Goal: Find specific fact: Find contact information

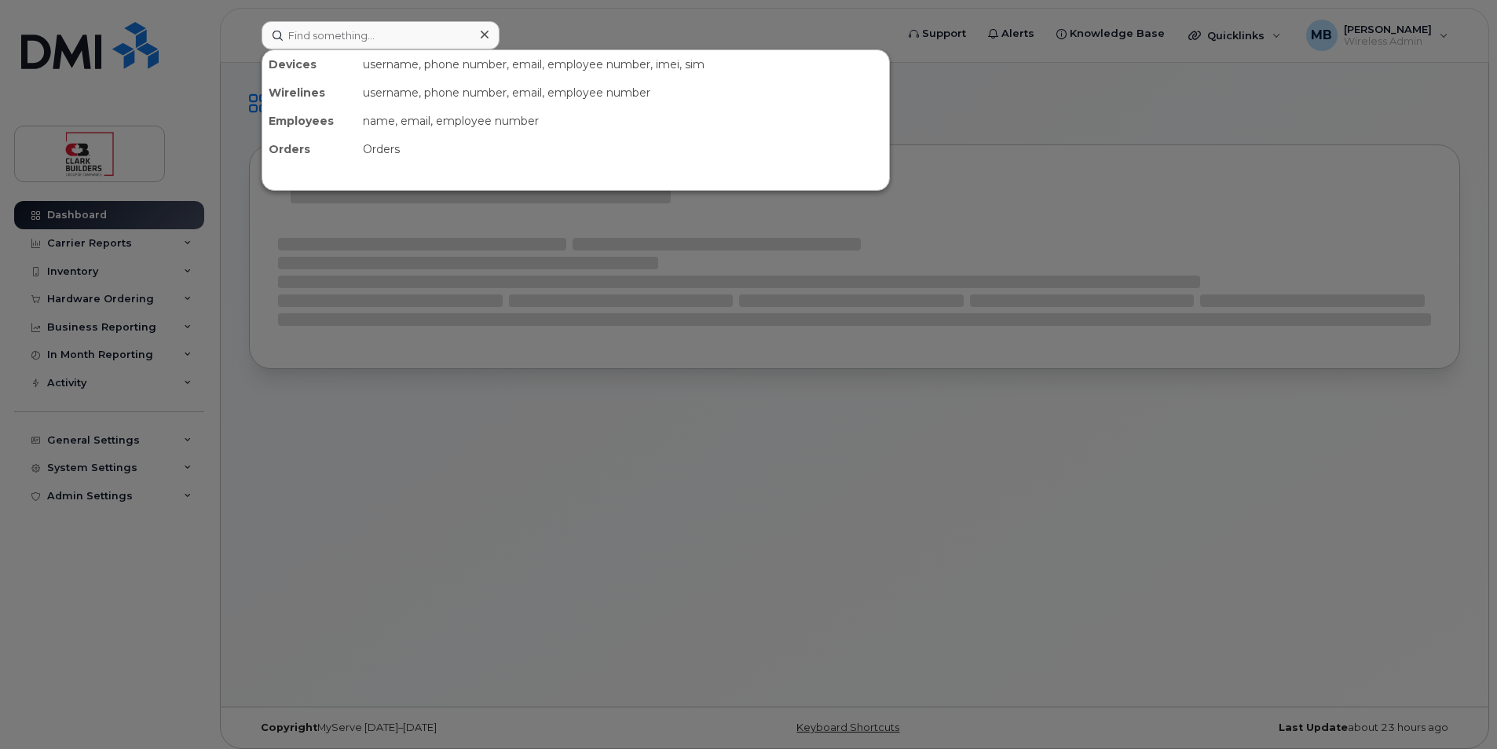
click at [393, 36] on input at bounding box center [381, 35] width 238 height 28
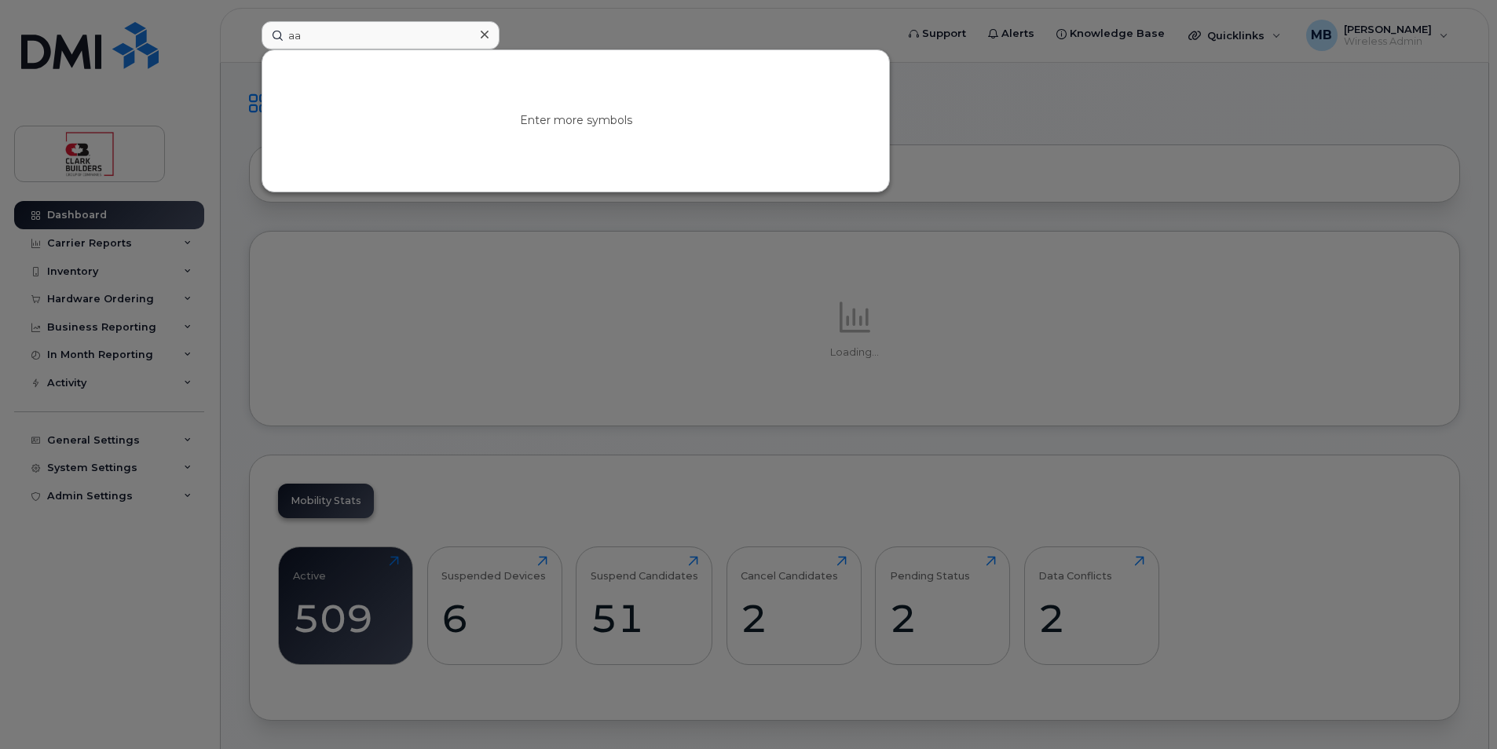
type input "a"
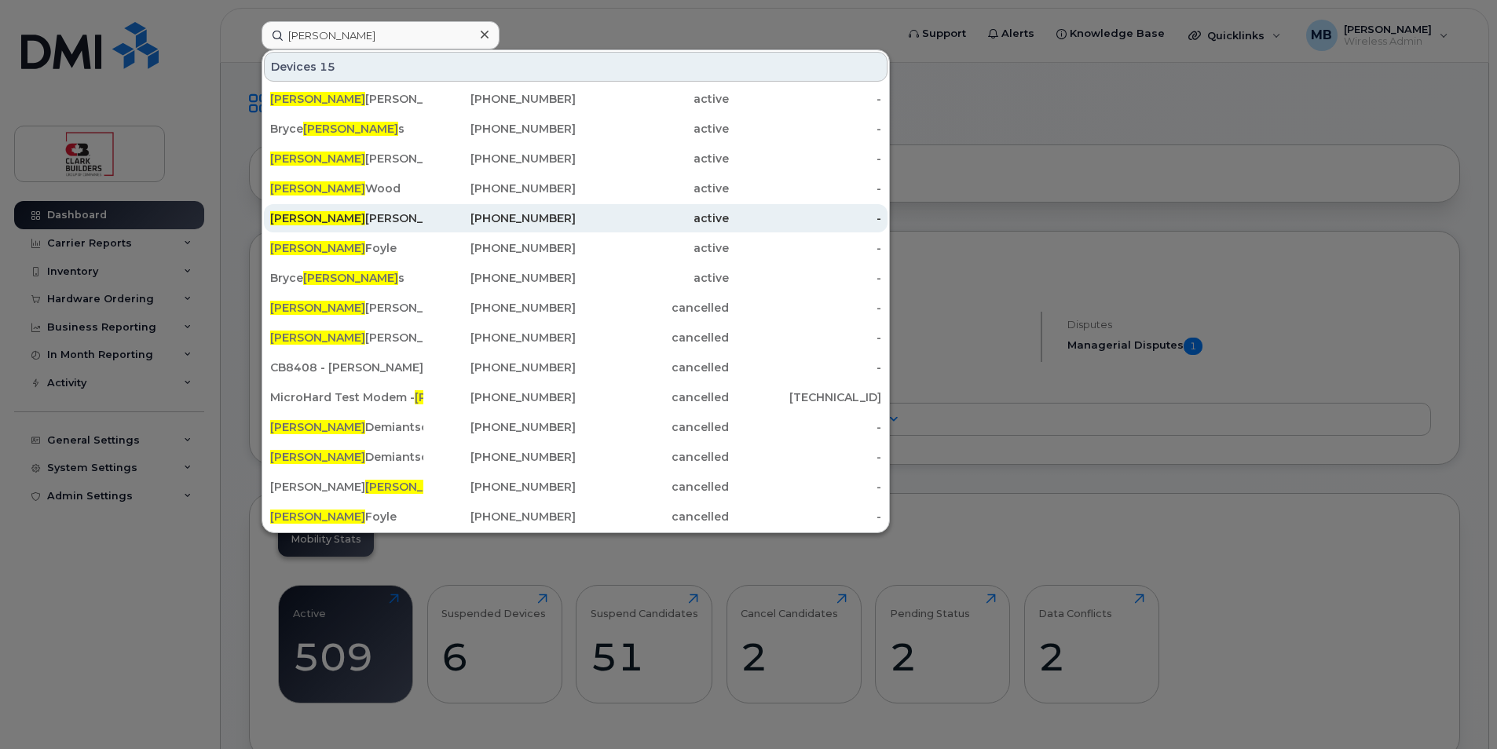
type input "adam"
click at [527, 221] on div "780-952-7756" at bounding box center [499, 218] width 153 height 16
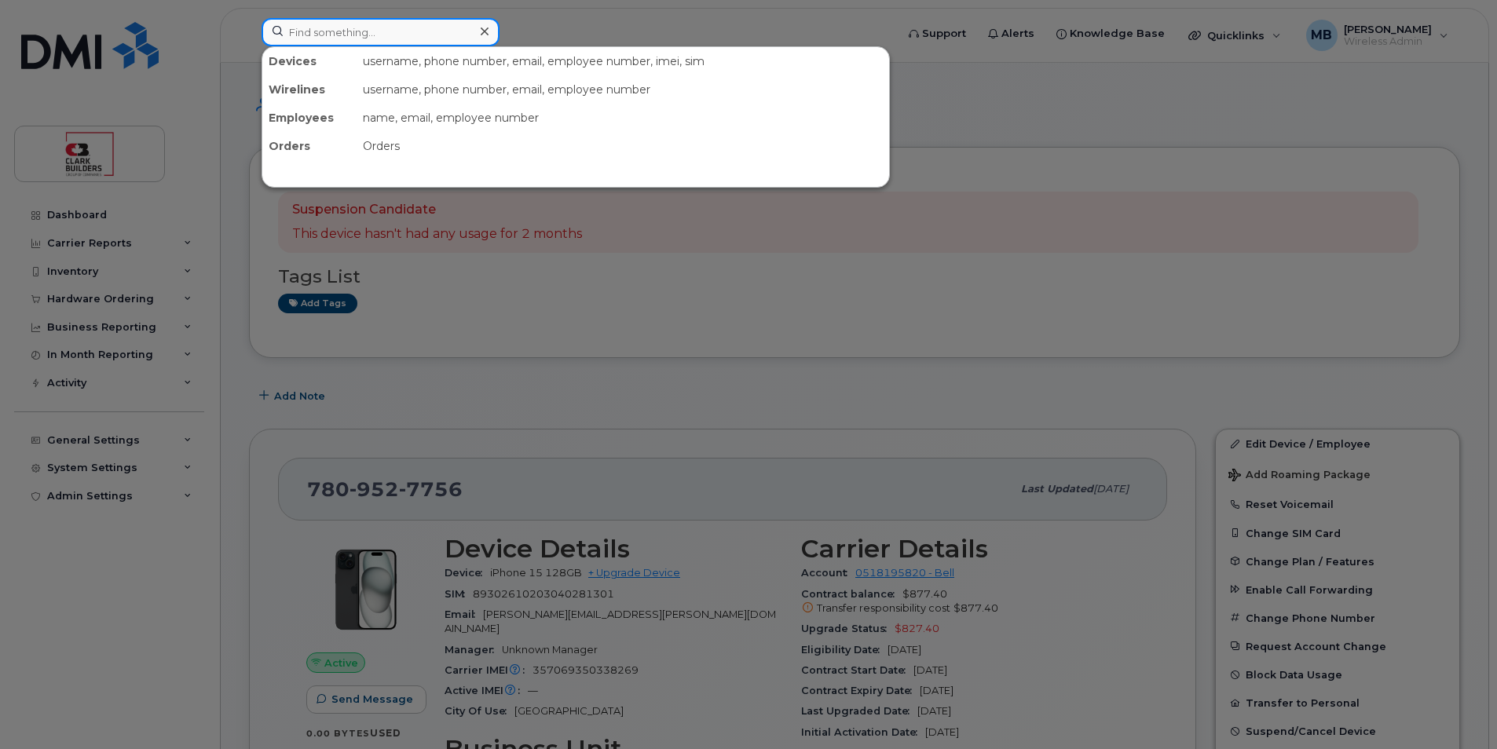
click at [385, 31] on input at bounding box center [381, 32] width 238 height 28
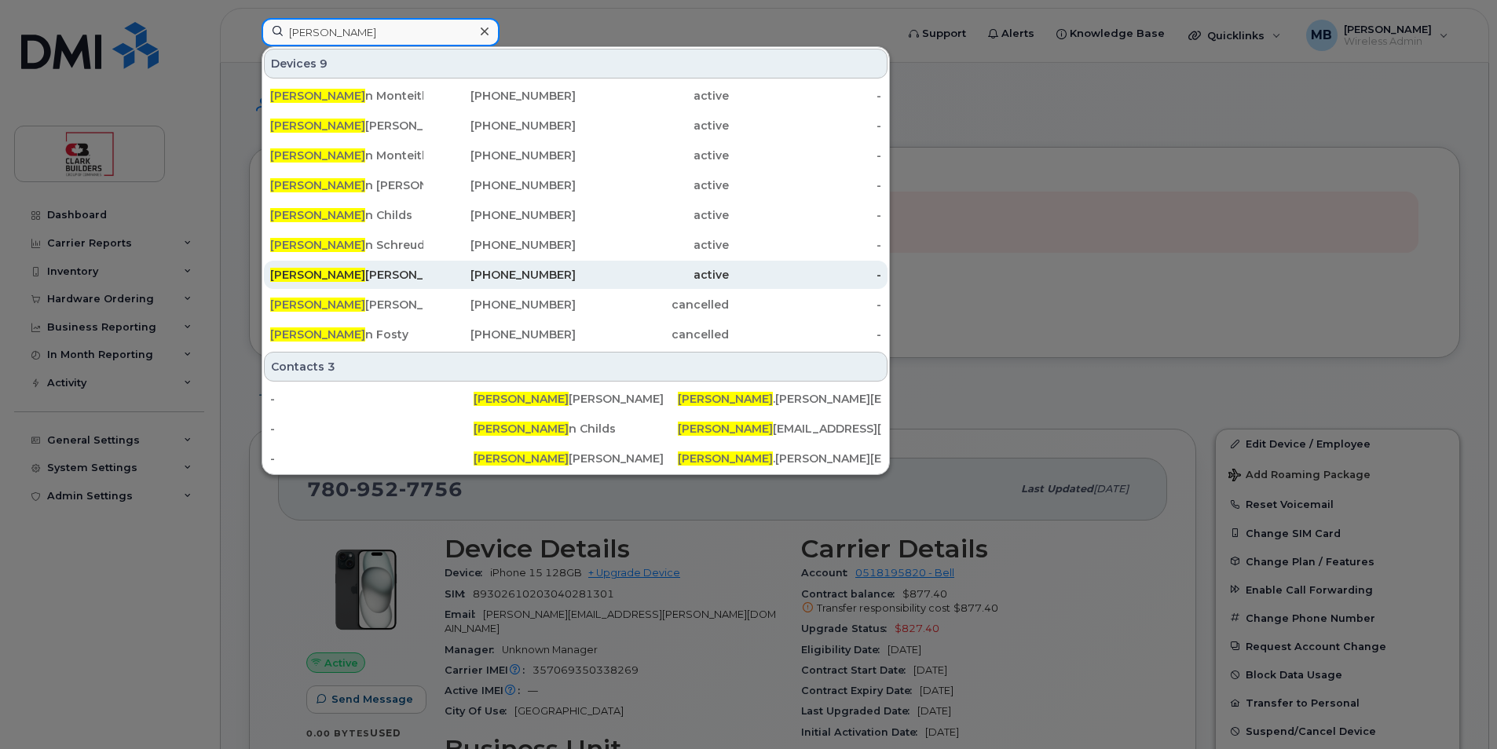
type input "[PERSON_NAME]"
click at [365, 276] on div "[PERSON_NAME]" at bounding box center [346, 275] width 153 height 16
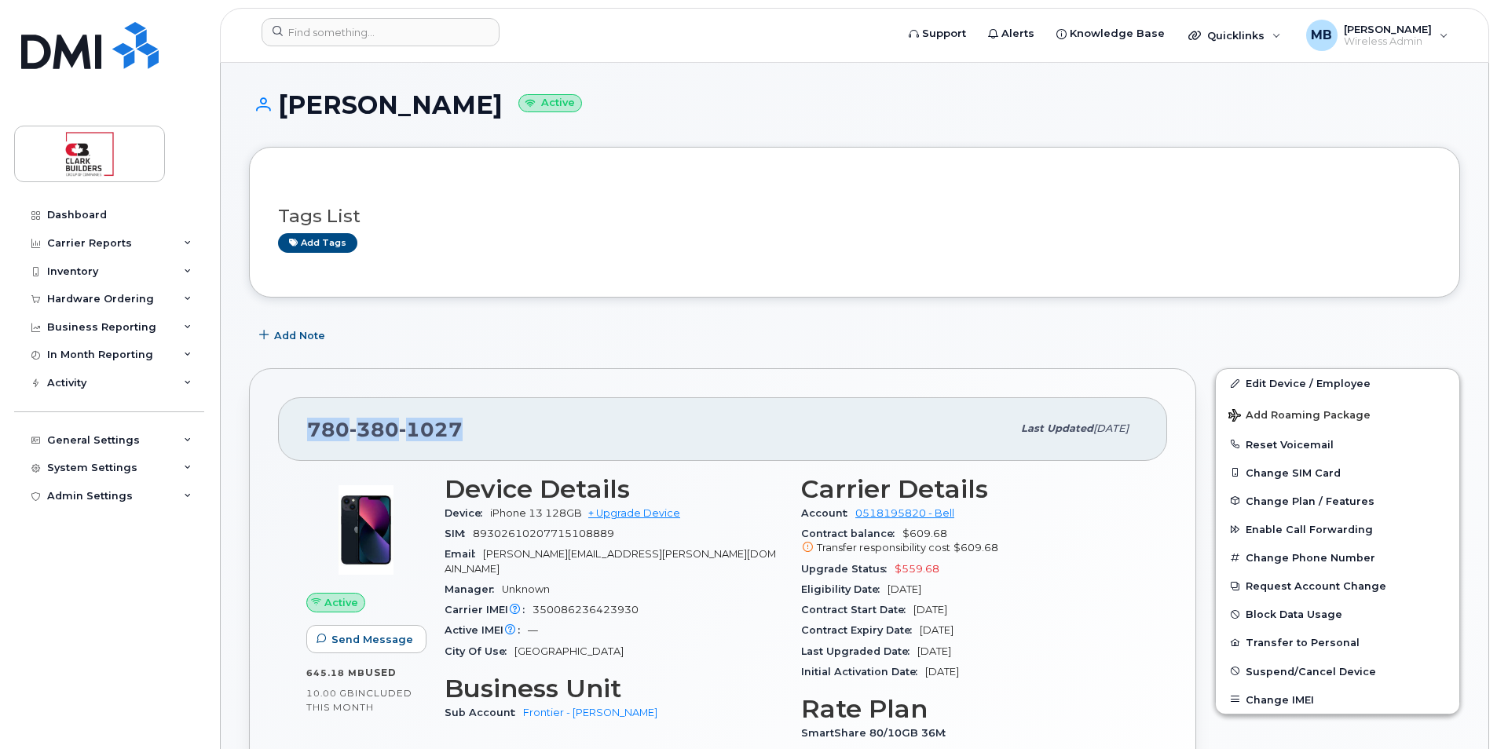
drag, startPoint x: 470, startPoint y: 428, endPoint x: 287, endPoint y: 426, distance: 182.2
click at [284, 426] on div "[PHONE_NUMBER] Last updated [DATE]" at bounding box center [722, 428] width 889 height 63
drag, startPoint x: 287, startPoint y: 426, endPoint x: 335, endPoint y: 436, distance: 48.1
click at [335, 436] on span "[PHONE_NUMBER]" at bounding box center [385, 430] width 156 height 24
drag, startPoint x: 314, startPoint y: 424, endPoint x: 475, endPoint y: 434, distance: 161.3
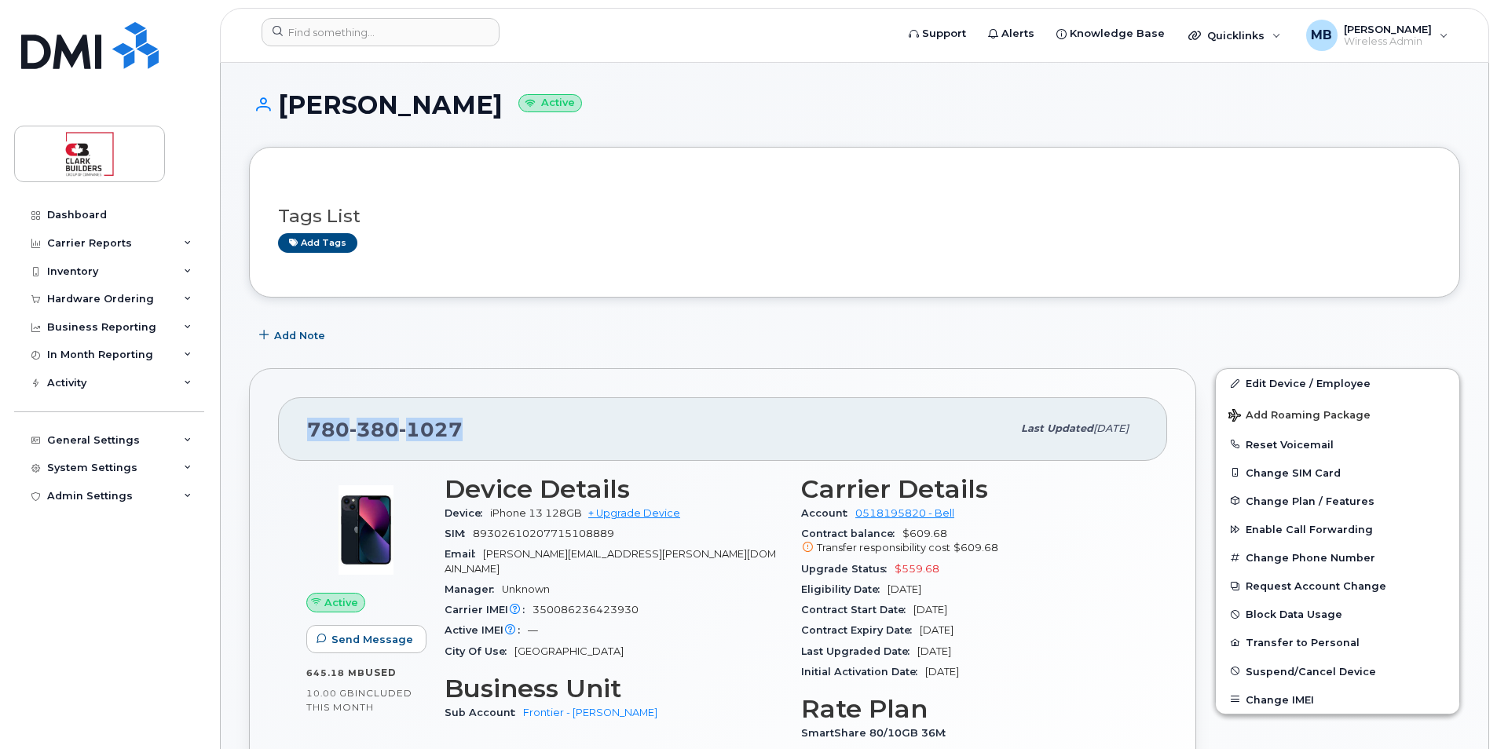
click at [475, 434] on div "[PHONE_NUMBER]" at bounding box center [659, 428] width 705 height 33
drag, startPoint x: 476, startPoint y: 434, endPoint x: 515, endPoint y: 440, distance: 39.7
click at [515, 440] on div "[PHONE_NUMBER]" at bounding box center [659, 428] width 705 height 33
drag, startPoint x: 508, startPoint y: 423, endPoint x: 276, endPoint y: 422, distance: 231.7
click at [276, 422] on div "[PHONE_NUMBER] Last updated [DATE] Active Send Message 645.18 MB  used 10.00 GB…" at bounding box center [722, 641] width 947 height 547
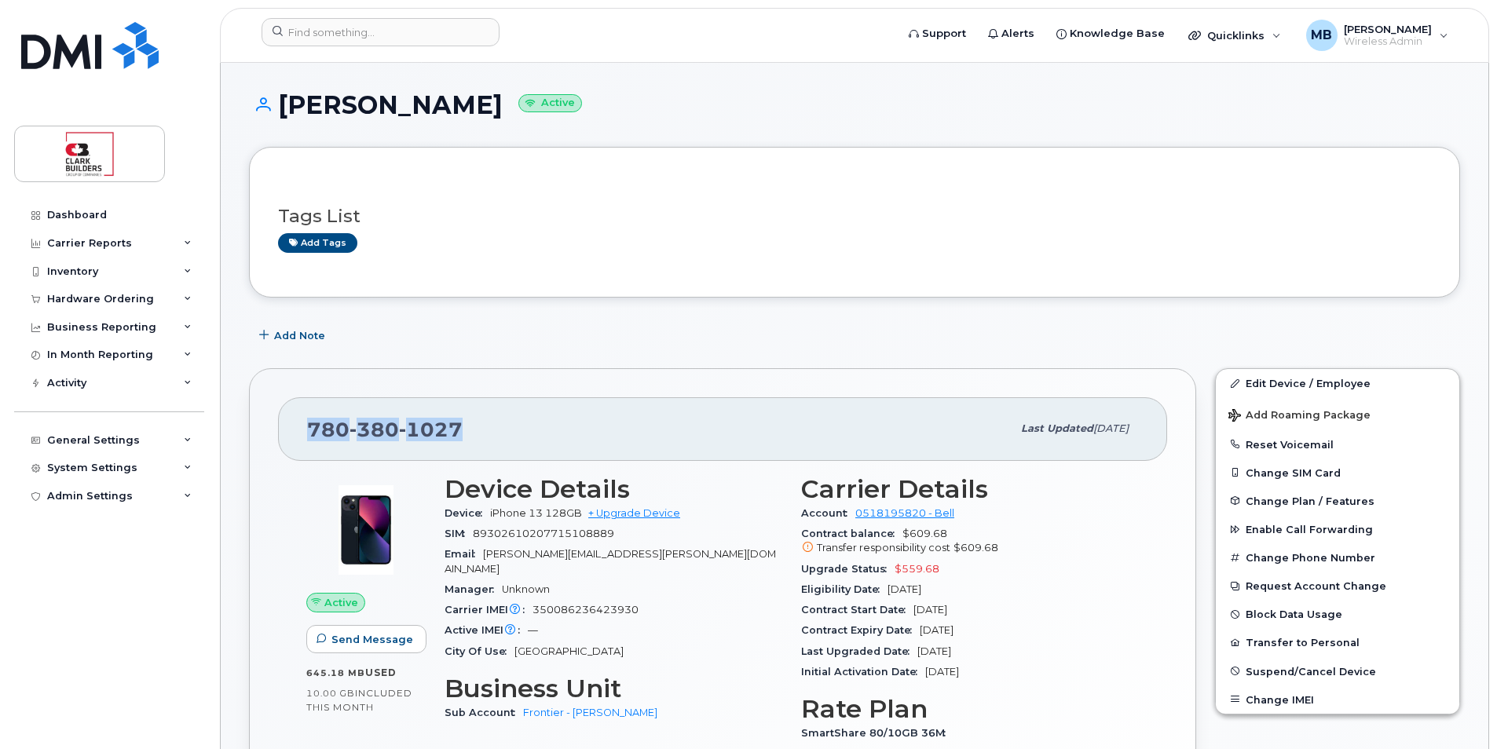
drag, startPoint x: 276, startPoint y: 422, endPoint x: 463, endPoint y: 424, distance: 186.2
click at [463, 424] on div "[PHONE_NUMBER]" at bounding box center [659, 428] width 705 height 33
click at [478, 434] on div "[PHONE_NUMBER]" at bounding box center [659, 428] width 705 height 33
drag, startPoint x: 481, startPoint y: 430, endPoint x: 292, endPoint y: 429, distance: 189.3
click at [292, 429] on div "[PHONE_NUMBER] Last updated [DATE]" at bounding box center [722, 428] width 889 height 63
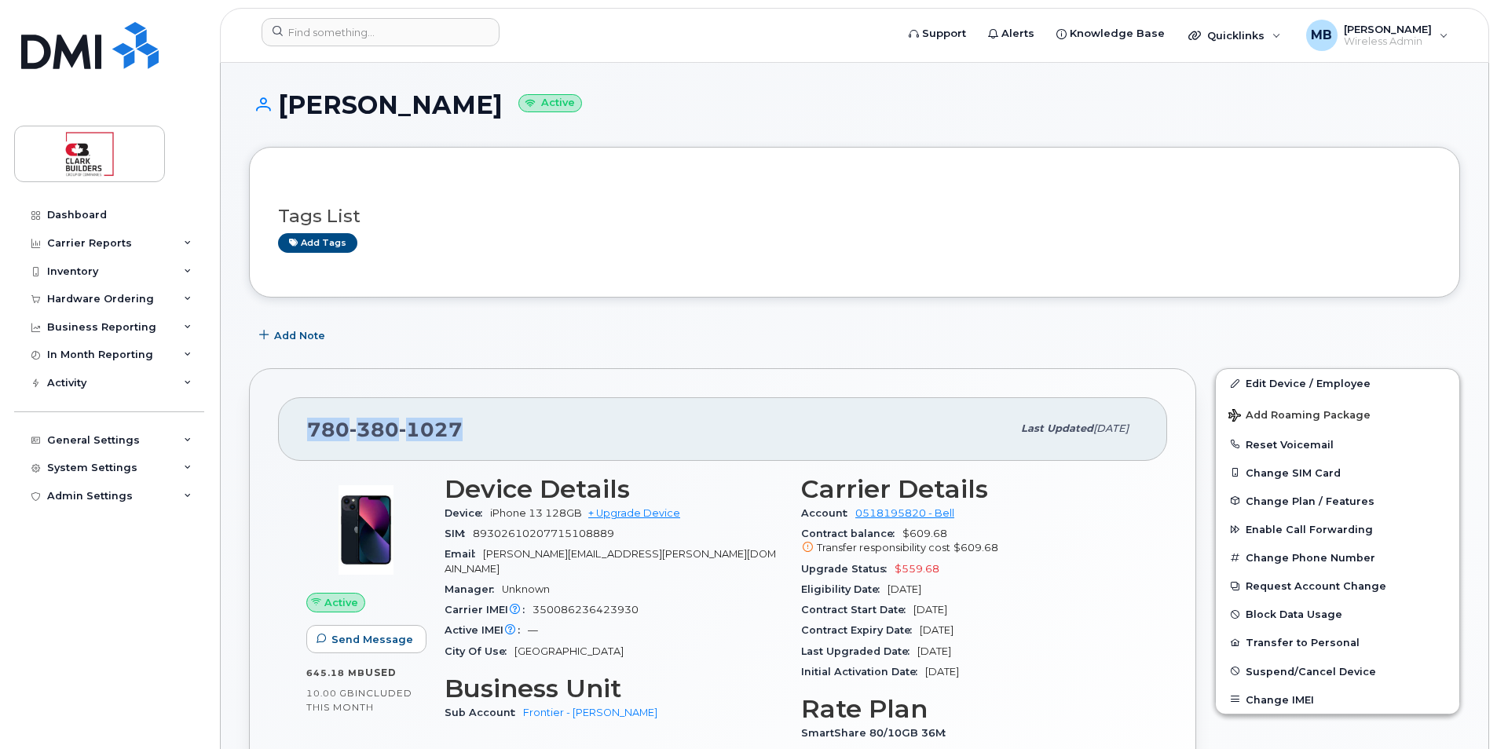
drag, startPoint x: 292, startPoint y: 429, endPoint x: 338, endPoint y: 440, distance: 46.9
click at [338, 440] on span "[PHONE_NUMBER]" at bounding box center [385, 430] width 156 height 24
drag, startPoint x: 310, startPoint y: 426, endPoint x: 514, endPoint y: 426, distance: 203.4
click at [514, 426] on div "[PHONE_NUMBER]" at bounding box center [659, 428] width 705 height 33
drag, startPoint x: 514, startPoint y: 426, endPoint x: 529, endPoint y: 445, distance: 23.9
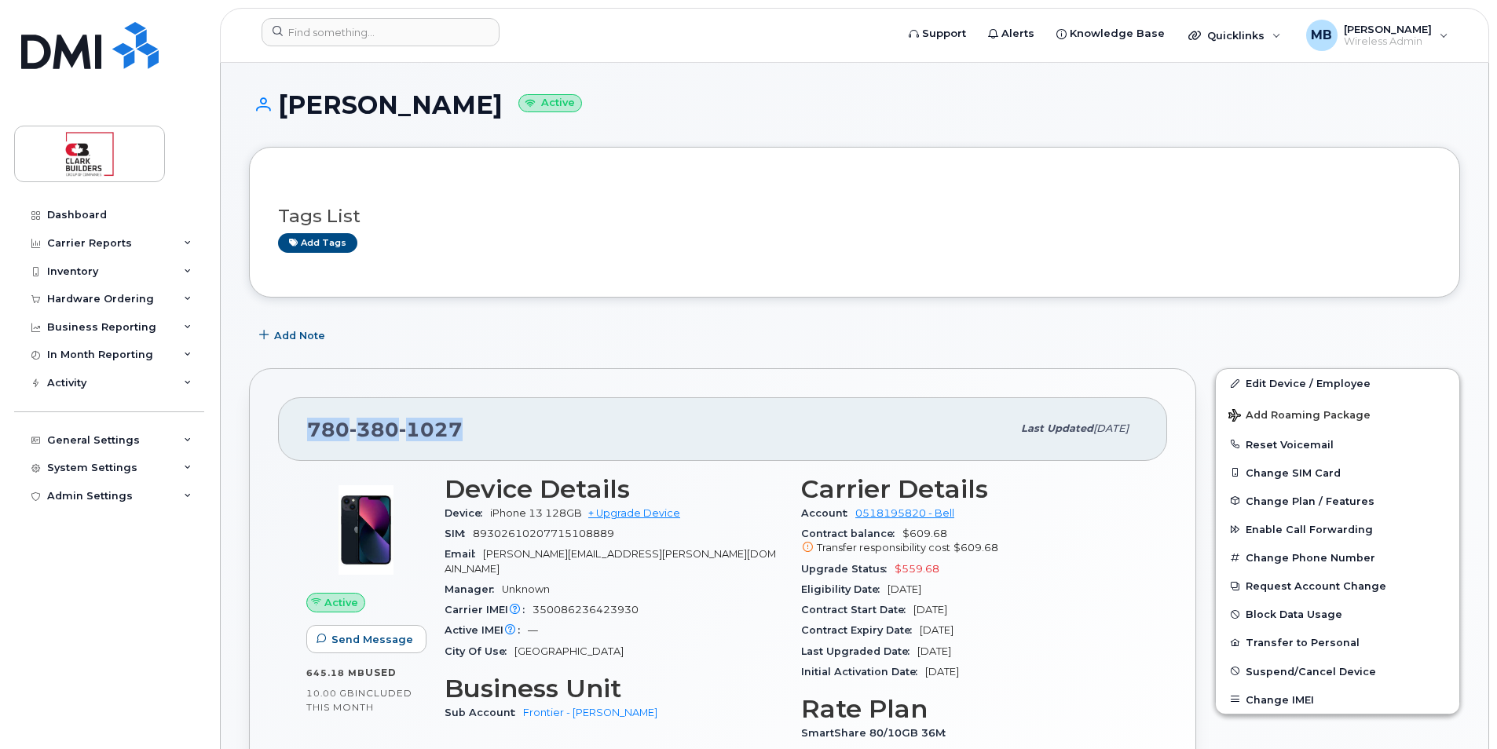
click at [529, 445] on div "[PHONE_NUMBER]" at bounding box center [659, 428] width 705 height 33
click at [467, 433] on div "[PHONE_NUMBER]" at bounding box center [659, 428] width 705 height 33
drag, startPoint x: 463, startPoint y: 430, endPoint x: 303, endPoint y: 428, distance: 159.5
click at [303, 428] on div "[PHONE_NUMBER] Last updated [DATE]" at bounding box center [722, 428] width 889 height 63
drag, startPoint x: 303, startPoint y: 428, endPoint x: 312, endPoint y: 434, distance: 10.2
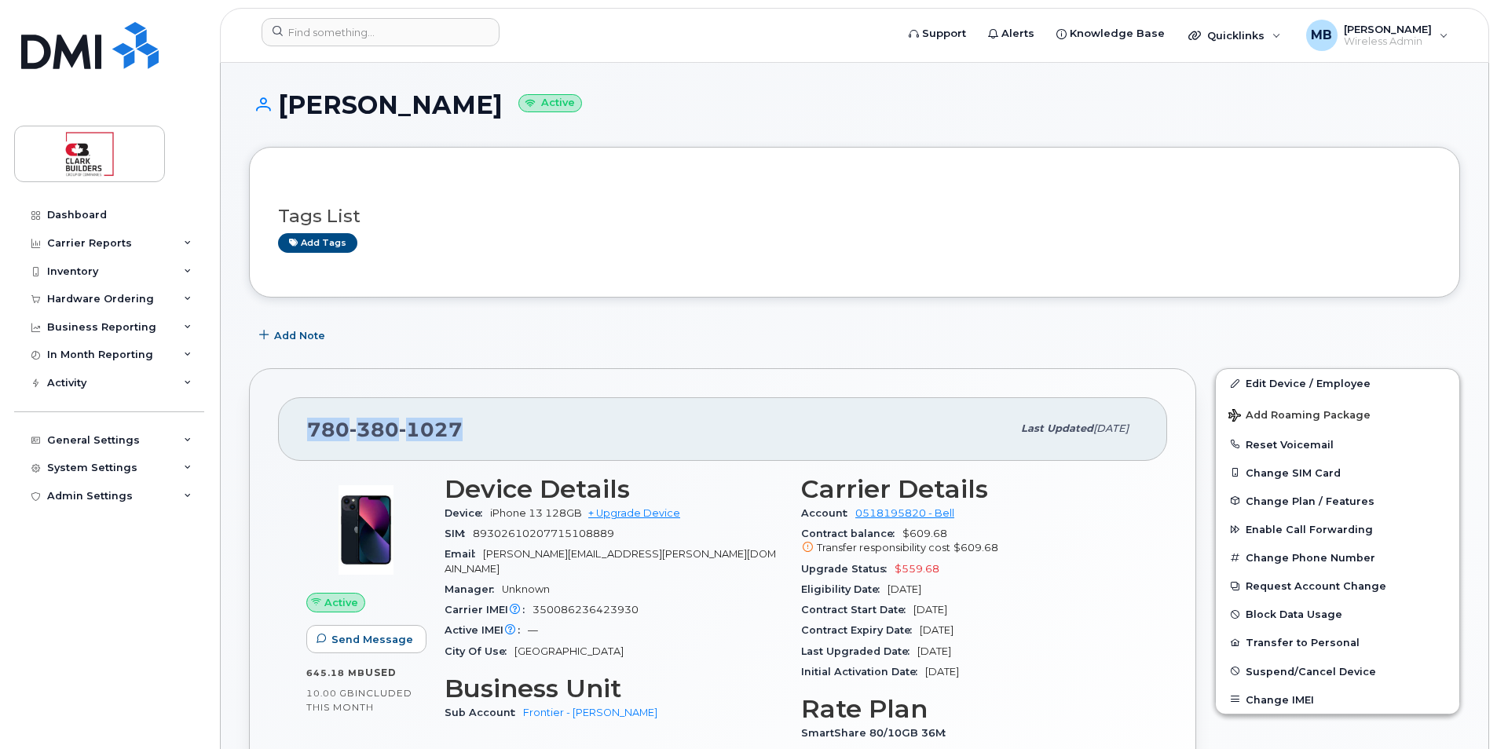
click at [312, 434] on span "[PHONE_NUMBER]" at bounding box center [385, 430] width 156 height 24
drag, startPoint x: 358, startPoint y: 434, endPoint x: 487, endPoint y: 430, distance: 128.8
click at [486, 430] on div "[PHONE_NUMBER]" at bounding box center [659, 428] width 705 height 33
click at [489, 430] on div "[PHONE_NUMBER]" at bounding box center [659, 428] width 705 height 33
drag, startPoint x: 463, startPoint y: 429, endPoint x: 301, endPoint y: 426, distance: 161.8
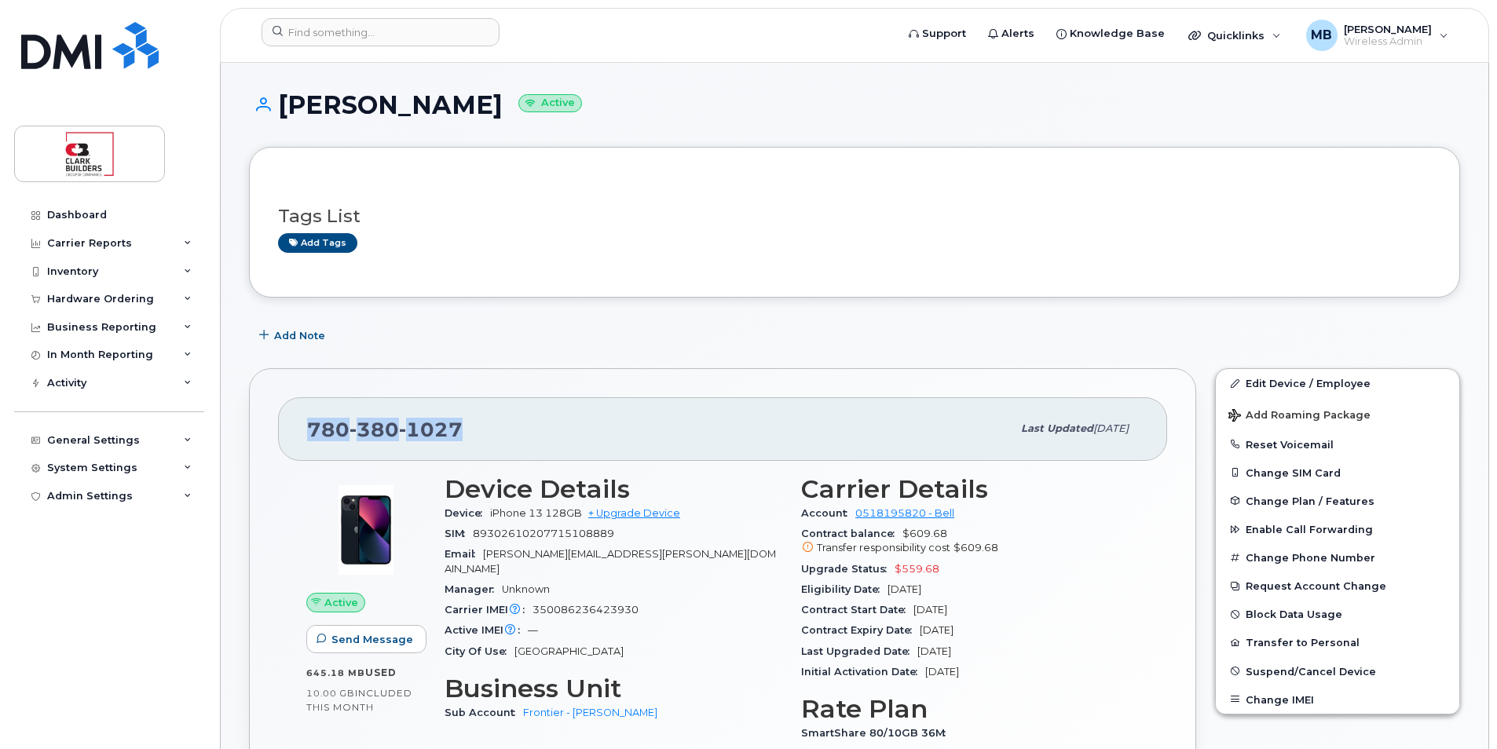
click at [301, 426] on div "[PHONE_NUMBER] Last updated [DATE]" at bounding box center [722, 428] width 889 height 63
click at [304, 428] on div "[PHONE_NUMBER] Last updated [DATE]" at bounding box center [722, 428] width 889 height 63
click at [320, 434] on span "[PHONE_NUMBER]" at bounding box center [385, 430] width 156 height 24
drag, startPoint x: 301, startPoint y: 427, endPoint x: 470, endPoint y: 432, distance: 168.9
click at [470, 432] on div "[PHONE_NUMBER] Last updated [DATE]" at bounding box center [722, 428] width 889 height 63
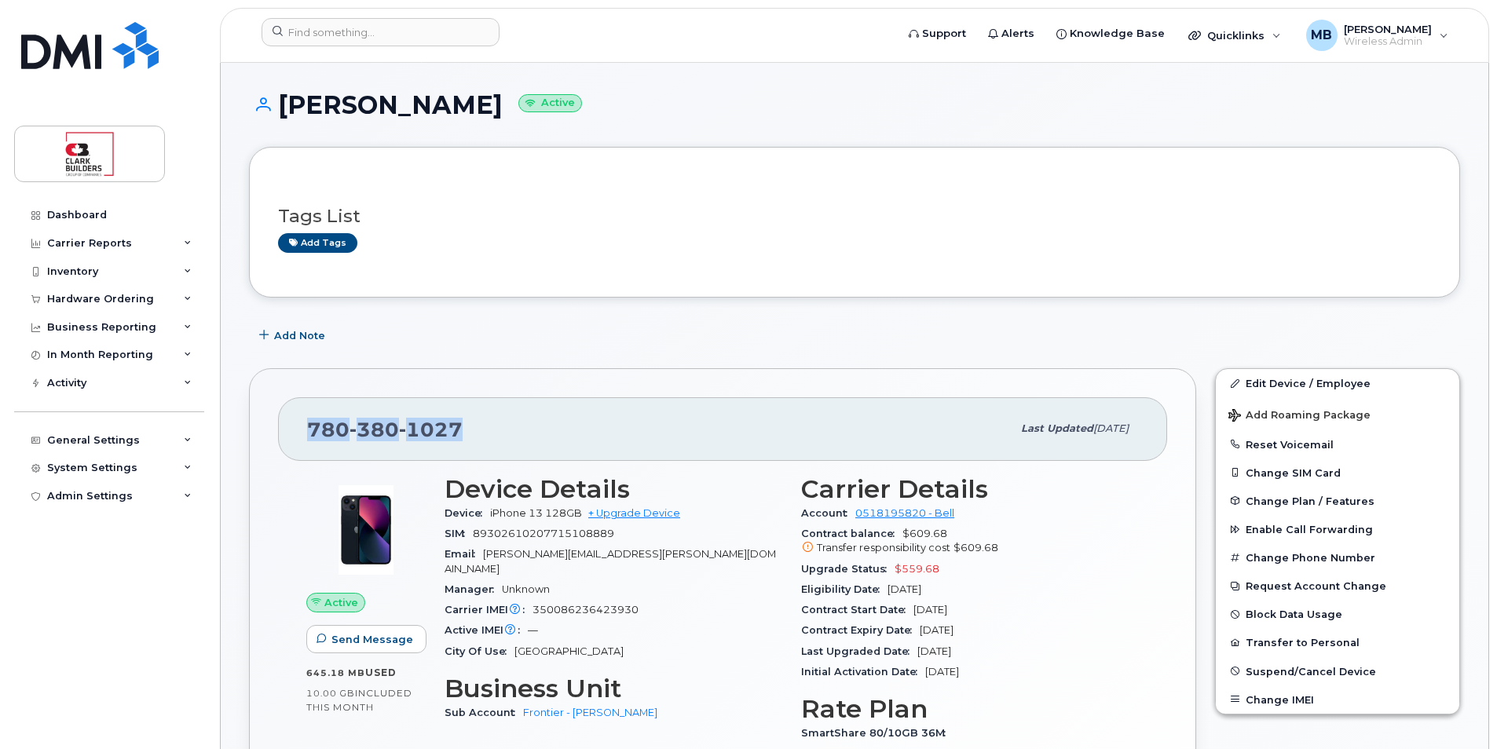
drag, startPoint x: 470, startPoint y: 432, endPoint x: 478, endPoint y: 434, distance: 8.0
click at [478, 434] on div "[PHONE_NUMBER]" at bounding box center [659, 428] width 705 height 33
drag, startPoint x: 472, startPoint y: 432, endPoint x: 296, endPoint y: 432, distance: 175.9
click at [296, 432] on div "[PHONE_NUMBER] Last updated [DATE]" at bounding box center [722, 428] width 889 height 63
drag, startPoint x: 296, startPoint y: 432, endPoint x: 290, endPoint y: 438, distance: 8.9
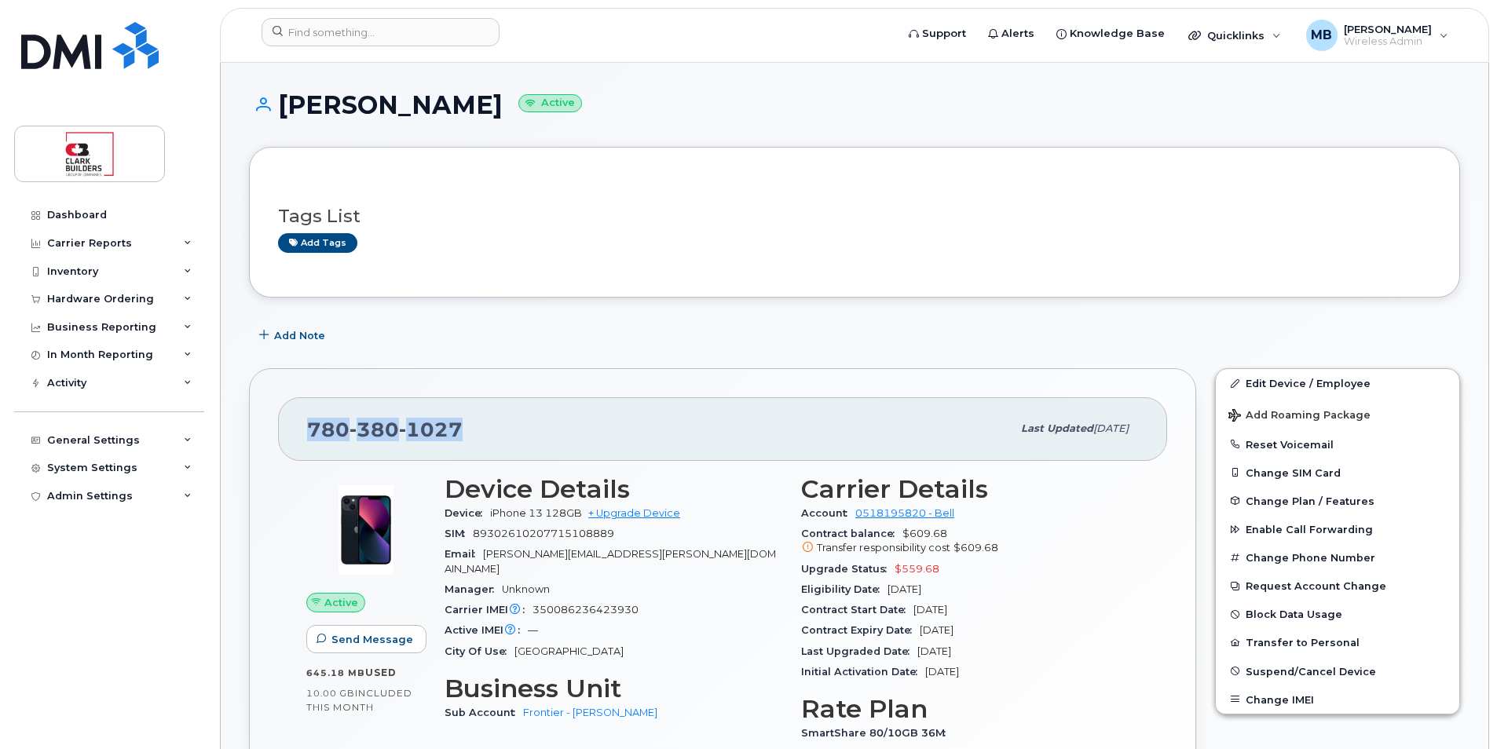
click at [289, 438] on div "[PHONE_NUMBER] Last updated [DATE]" at bounding box center [722, 428] width 889 height 63
click at [320, 430] on span "[PHONE_NUMBER]" at bounding box center [385, 430] width 156 height 24
drag, startPoint x: 305, startPoint y: 419, endPoint x: 482, endPoint y: 436, distance: 178.3
click at [482, 436] on div "[PHONE_NUMBER] Last updated [DATE]" at bounding box center [722, 428] width 889 height 63
drag, startPoint x: 482, startPoint y: 436, endPoint x: 463, endPoint y: 433, distance: 19.1
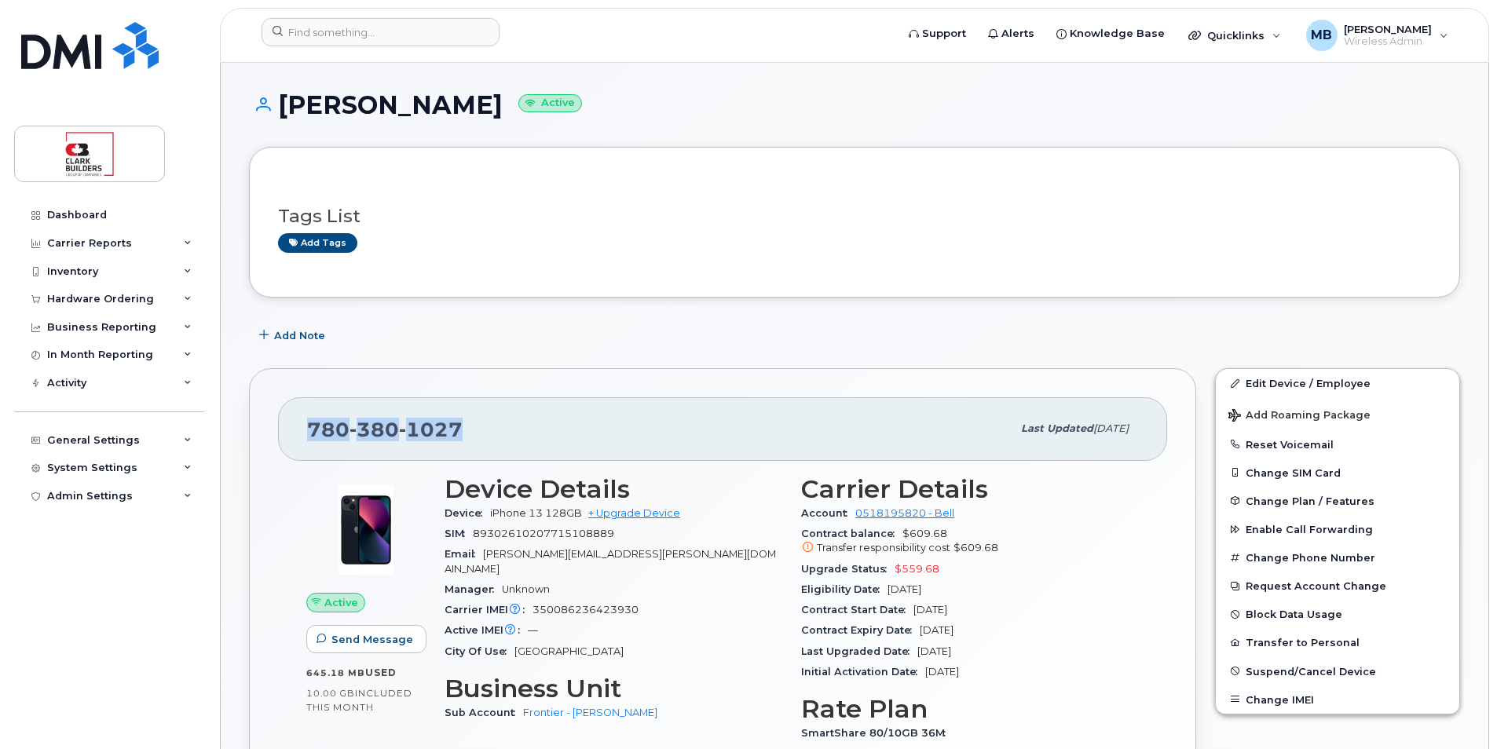
click at [463, 433] on div "[PHONE_NUMBER]" at bounding box center [659, 428] width 705 height 33
drag, startPoint x: 459, startPoint y: 429, endPoint x: 320, endPoint y: 426, distance: 139.0
click at [320, 426] on span "[PHONE_NUMBER]" at bounding box center [385, 430] width 156 height 24
click at [312, 426] on span "[PHONE_NUMBER]" at bounding box center [385, 430] width 156 height 24
drag, startPoint x: 312, startPoint y: 426, endPoint x: 474, endPoint y: 434, distance: 161.9
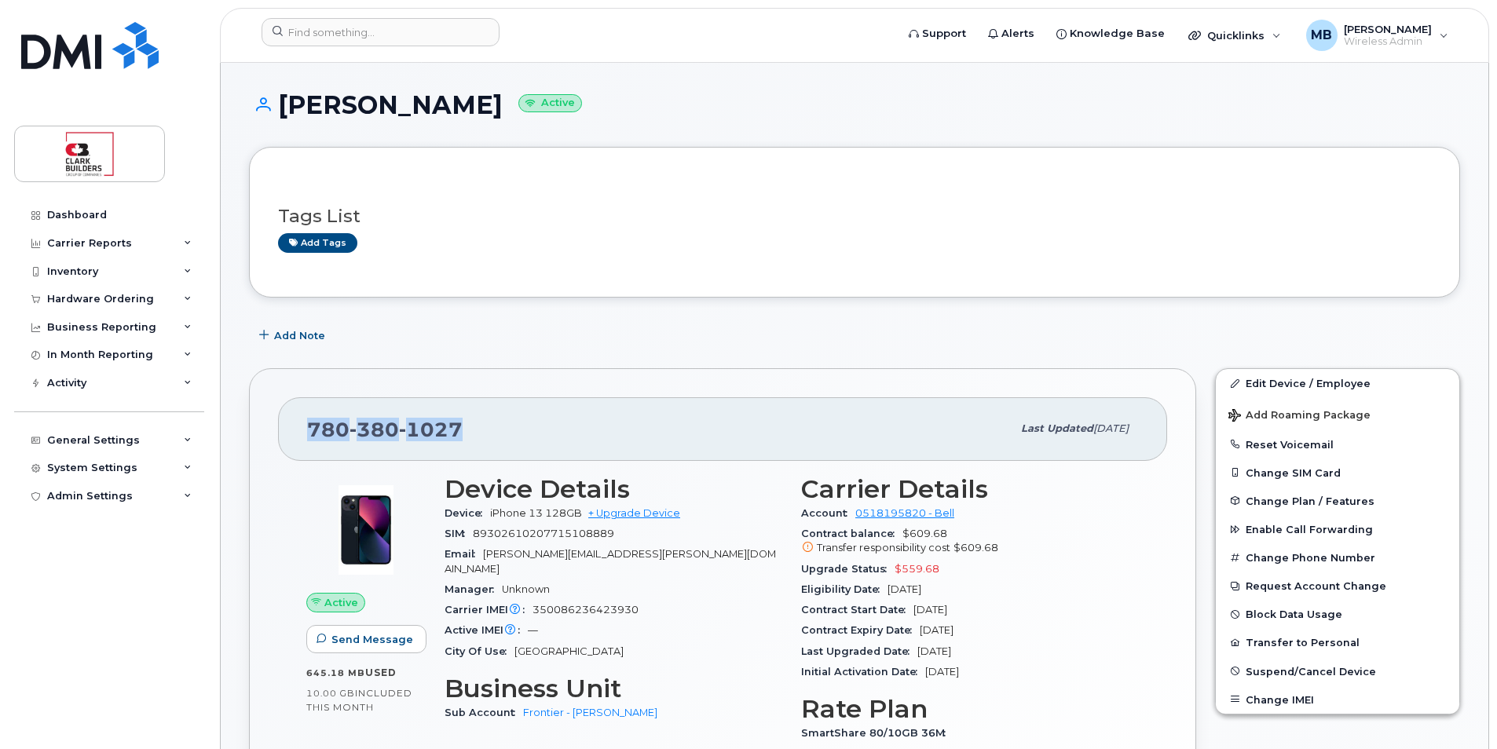
click at [474, 434] on div "[PHONE_NUMBER]" at bounding box center [659, 428] width 705 height 33
click at [477, 436] on div "[PHONE_NUMBER]" at bounding box center [659, 428] width 705 height 33
drag, startPoint x: 458, startPoint y: 426, endPoint x: 292, endPoint y: 426, distance: 165.7
click at [292, 426] on div "[PHONE_NUMBER] Last updated [DATE]" at bounding box center [722, 428] width 889 height 63
drag, startPoint x: 292, startPoint y: 426, endPoint x: 316, endPoint y: 434, distance: 24.8
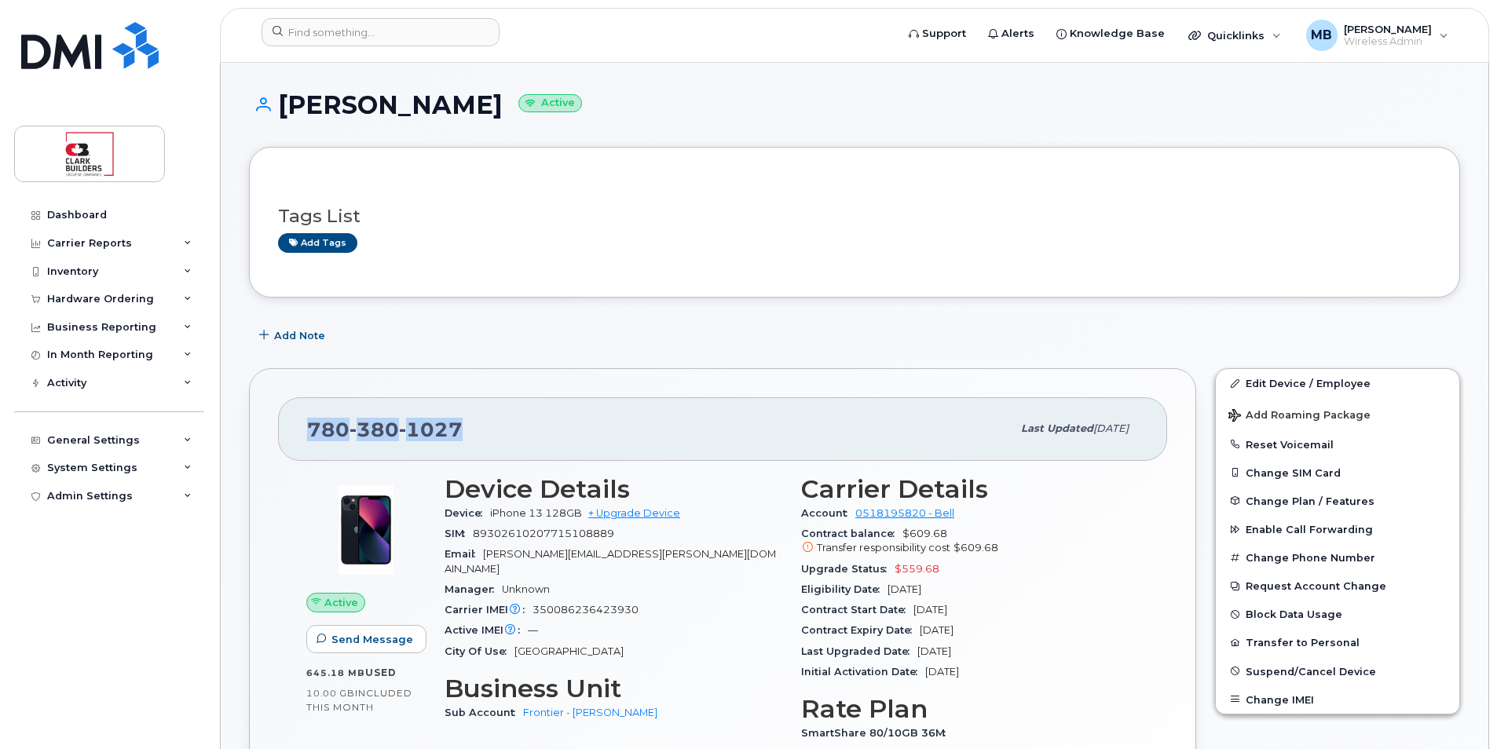
click at [316, 434] on span "[PHONE_NUMBER]" at bounding box center [385, 430] width 156 height 24
drag, startPoint x: 312, startPoint y: 423, endPoint x: 546, endPoint y: 424, distance: 234.1
click at [546, 424] on div "[PHONE_NUMBER]" at bounding box center [659, 428] width 705 height 33
drag, startPoint x: 546, startPoint y: 424, endPoint x: 556, endPoint y: 434, distance: 13.9
click at [556, 434] on div "[PHONE_NUMBER]" at bounding box center [659, 428] width 705 height 33
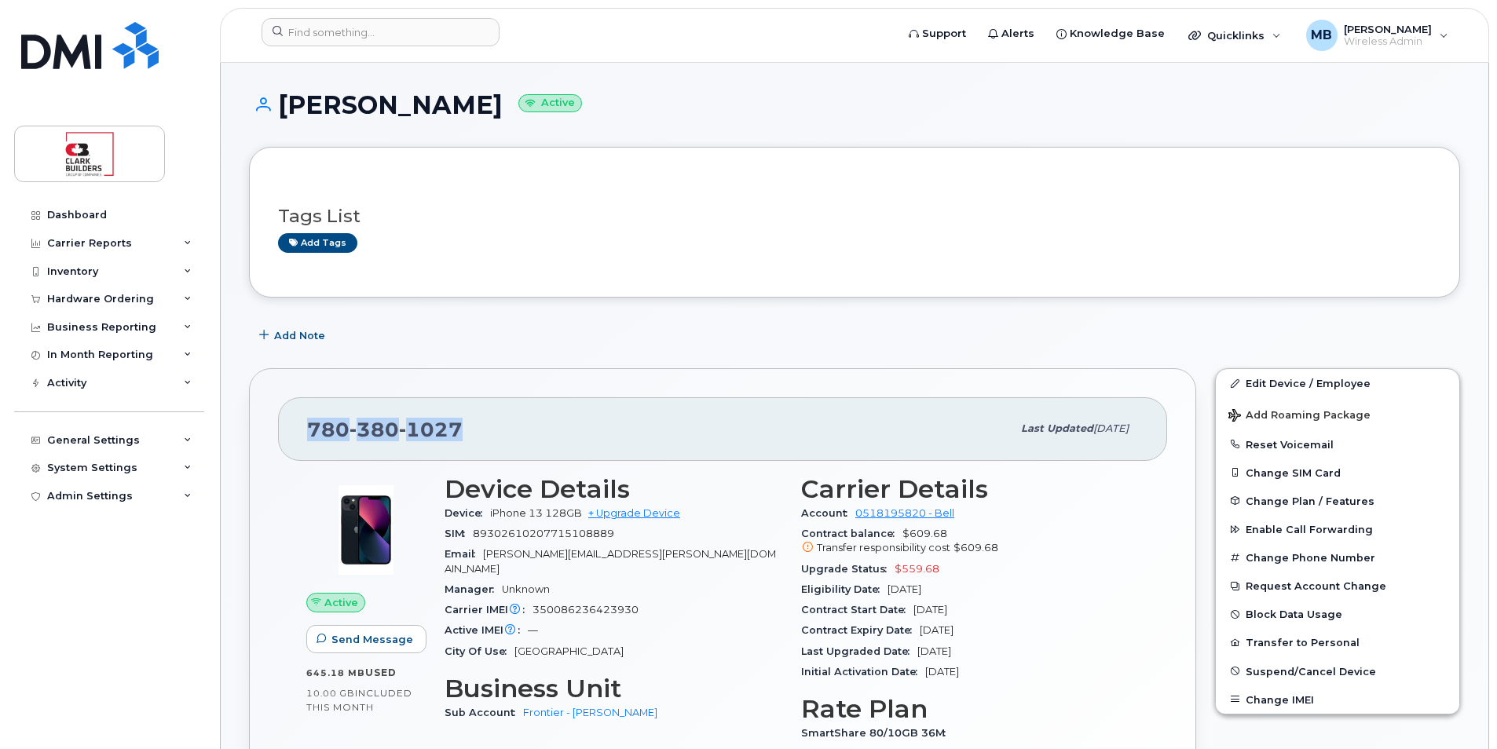
drag, startPoint x: 466, startPoint y: 430, endPoint x: 307, endPoint y: 423, distance: 158.8
click at [307, 423] on div "[PHONE_NUMBER]" at bounding box center [659, 428] width 705 height 33
click at [508, 428] on div "[PHONE_NUMBER]" at bounding box center [659, 428] width 705 height 33
drag, startPoint x: 463, startPoint y: 423, endPoint x: 310, endPoint y: 425, distance: 153.2
click at [310, 425] on div "[PHONE_NUMBER]" at bounding box center [659, 428] width 705 height 33
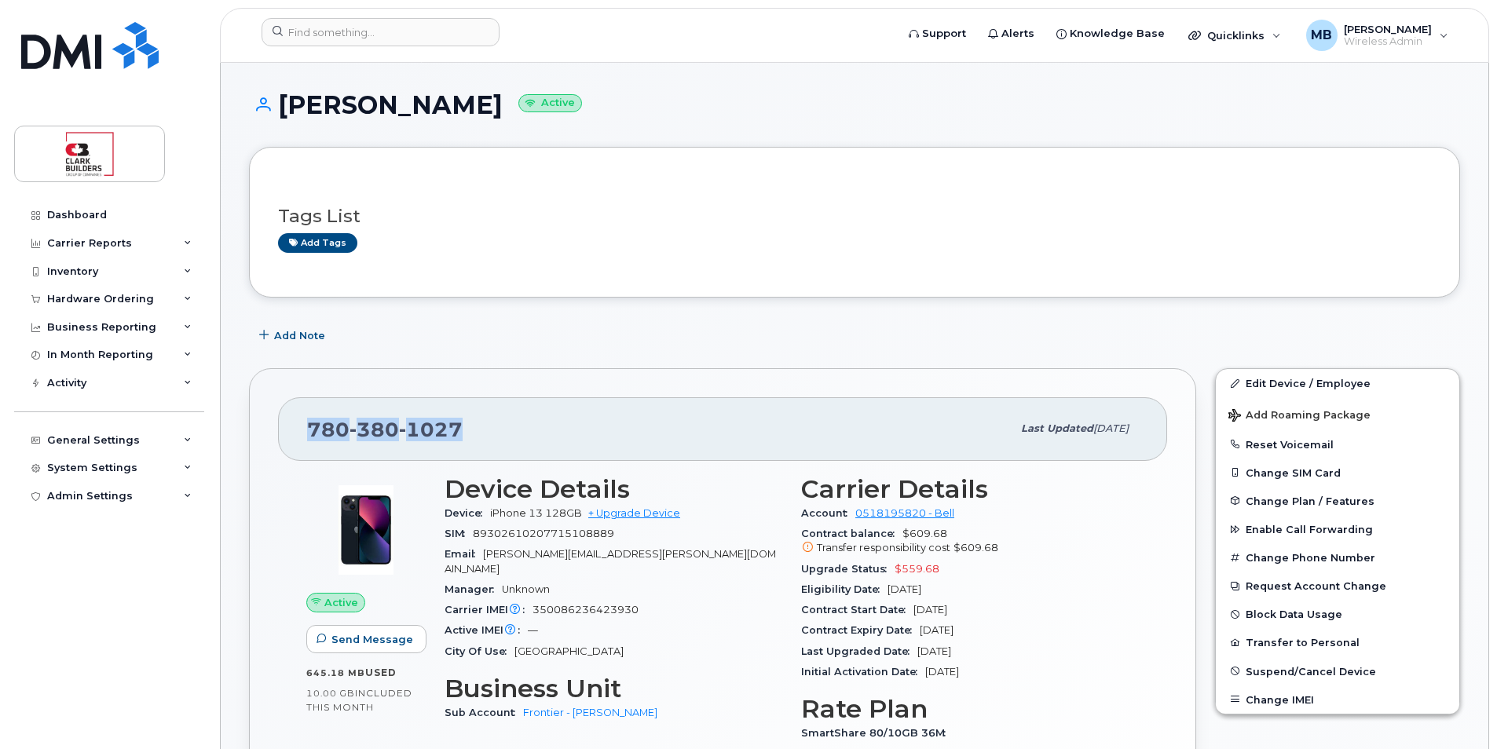
click at [488, 428] on div "[PHONE_NUMBER]" at bounding box center [659, 428] width 705 height 33
drag, startPoint x: 467, startPoint y: 428, endPoint x: 300, endPoint y: 428, distance: 166.5
click at [300, 428] on div "[PHONE_NUMBER] Last updated [DATE]" at bounding box center [722, 428] width 889 height 63
click at [503, 439] on div "[PHONE_NUMBER]" at bounding box center [659, 428] width 705 height 33
drag, startPoint x: 451, startPoint y: 422, endPoint x: 375, endPoint y: 428, distance: 75.7
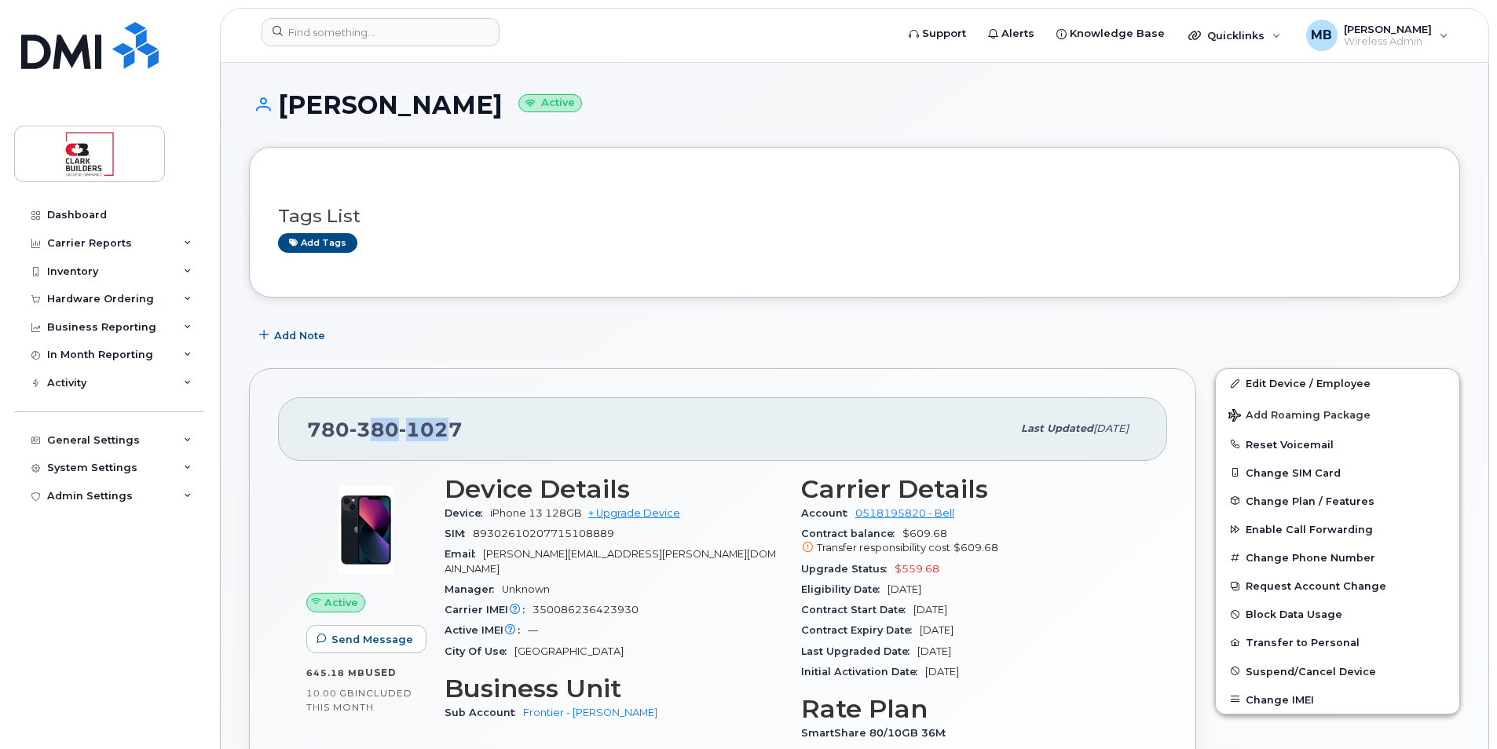
click at [375, 428] on span "[PHONE_NUMBER]" at bounding box center [385, 430] width 156 height 24
drag
click at [459, 431] on span "1027" at bounding box center [431, 430] width 64 height 24
click at [312, 426] on div "[PHONE_NUMBER]" at bounding box center [659, 428] width 705 height 33
click at [514, 429] on div "[PHONE_NUMBER]" at bounding box center [659, 428] width 705 height 33
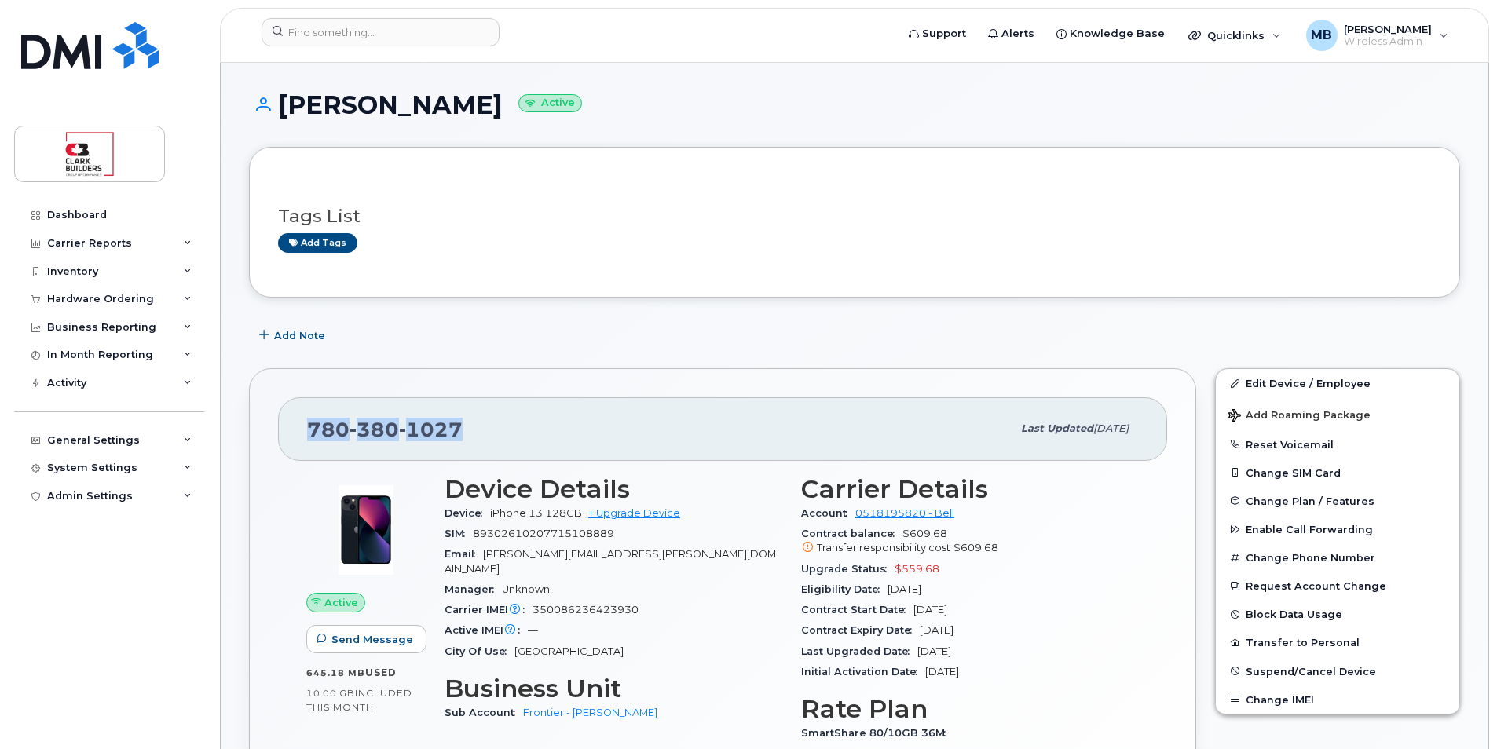
drag, startPoint x: 456, startPoint y: 425, endPoint x: 309, endPoint y: 427, distance: 147.7
click at [309, 427] on div "[PHONE_NUMBER]" at bounding box center [659, 428] width 705 height 33
click at [581, 438] on div "[PHONE_NUMBER]" at bounding box center [659, 428] width 705 height 33
click at [535, 432] on div "[PHONE_NUMBER]" at bounding box center [659, 428] width 705 height 33
drag, startPoint x: 462, startPoint y: 426, endPoint x: 288, endPoint y: 424, distance: 173.6
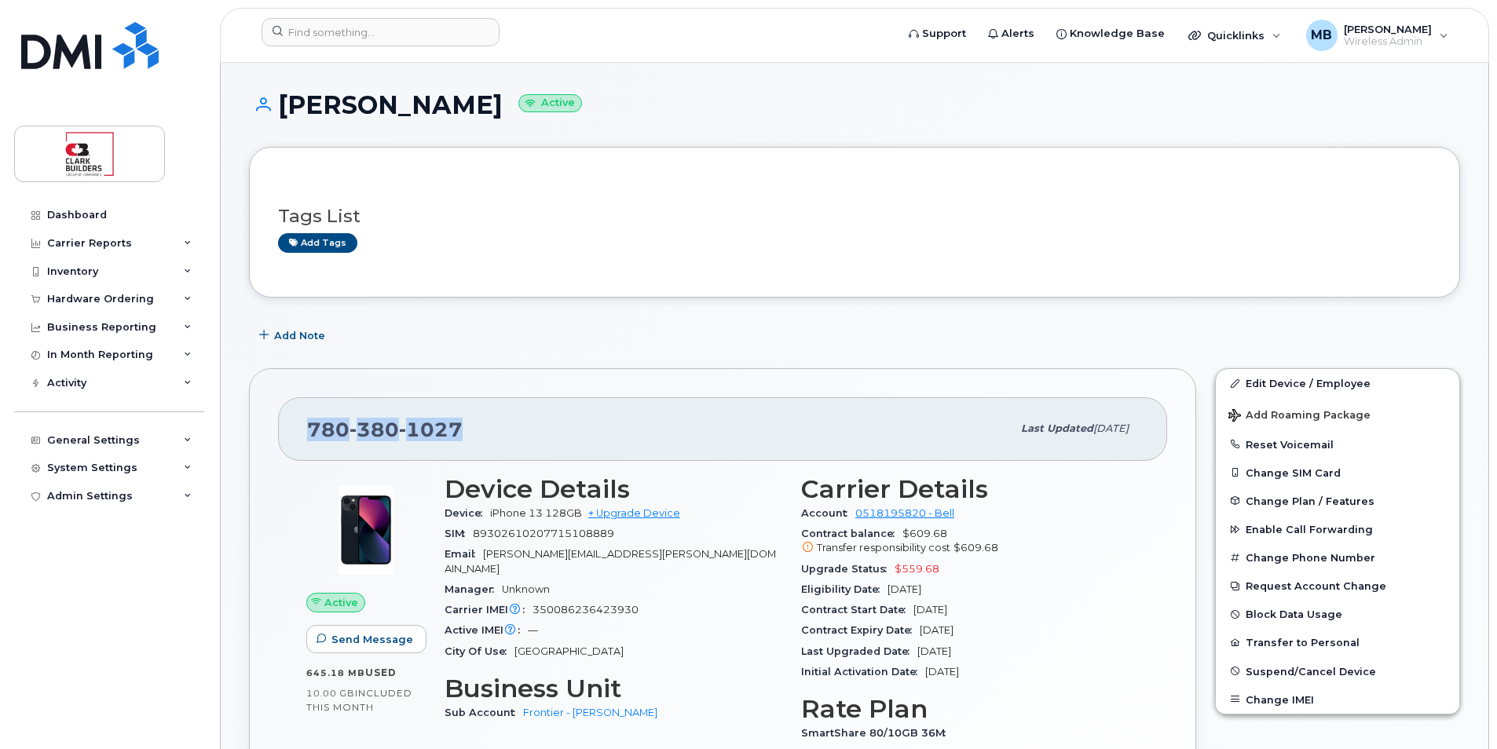
click at [288, 424] on div "[PHONE_NUMBER] Last updated [DATE]" at bounding box center [722, 428] width 889 height 63
drag, startPoint x: 288, startPoint y: 424, endPoint x: 472, endPoint y: 445, distance: 185.0
click at [472, 445] on div "[PHONE_NUMBER]" at bounding box center [659, 428] width 705 height 33
drag, startPoint x: 480, startPoint y: 426, endPoint x: 293, endPoint y: 427, distance: 186.9
click at [293, 427] on div "[PHONE_NUMBER] Last updated [DATE]" at bounding box center [722, 428] width 889 height 63
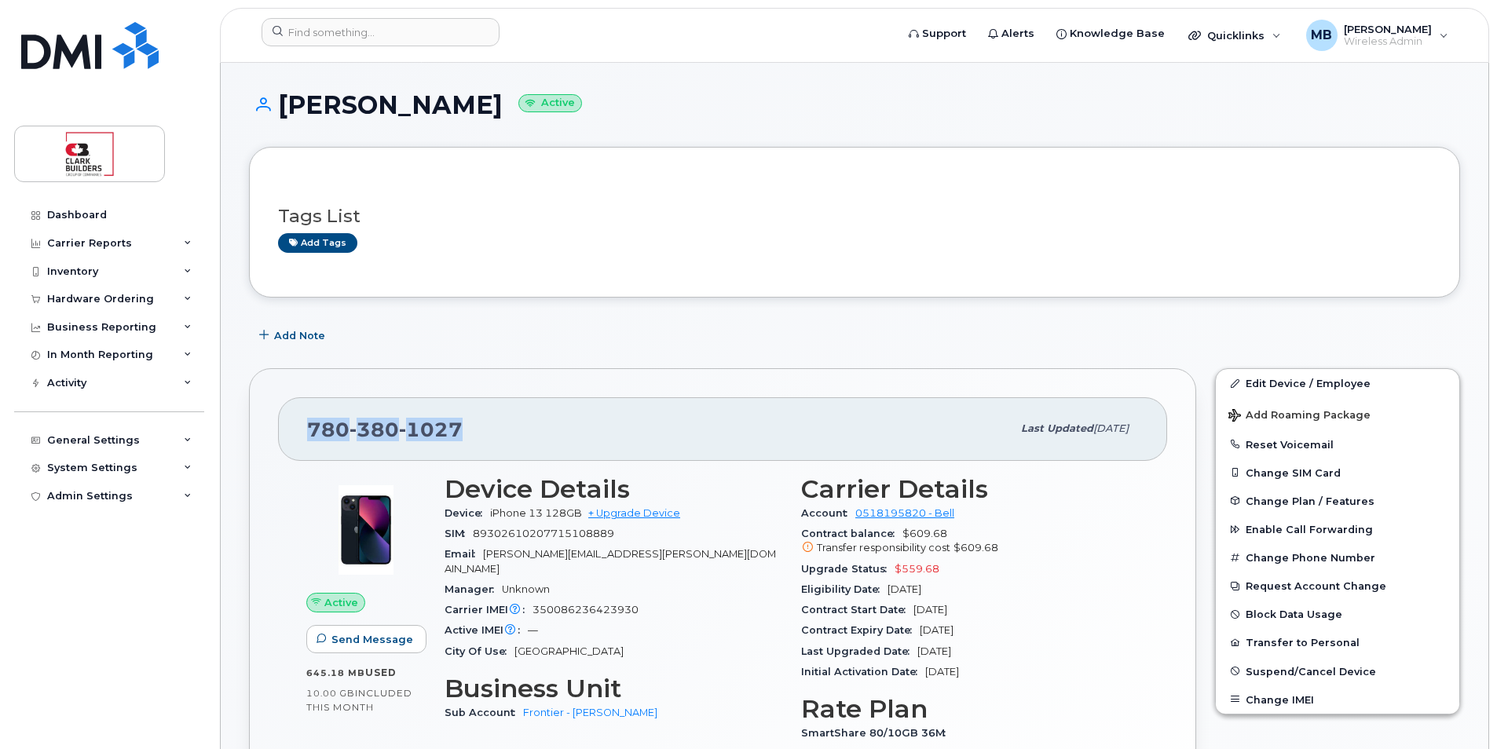
drag, startPoint x: 293, startPoint y: 427, endPoint x: 492, endPoint y: 437, distance: 199.8
click at [492, 437] on div "[PHONE_NUMBER]" at bounding box center [659, 428] width 705 height 33
drag, startPoint x: 471, startPoint y: 425, endPoint x: 306, endPoint y: 425, distance: 165.7
click at [306, 425] on div "[PHONE_NUMBER] Last updated [DATE]" at bounding box center [722, 428] width 889 height 63
drag, startPoint x: 306, startPoint y: 425, endPoint x: 513, endPoint y: 425, distance: 207.3
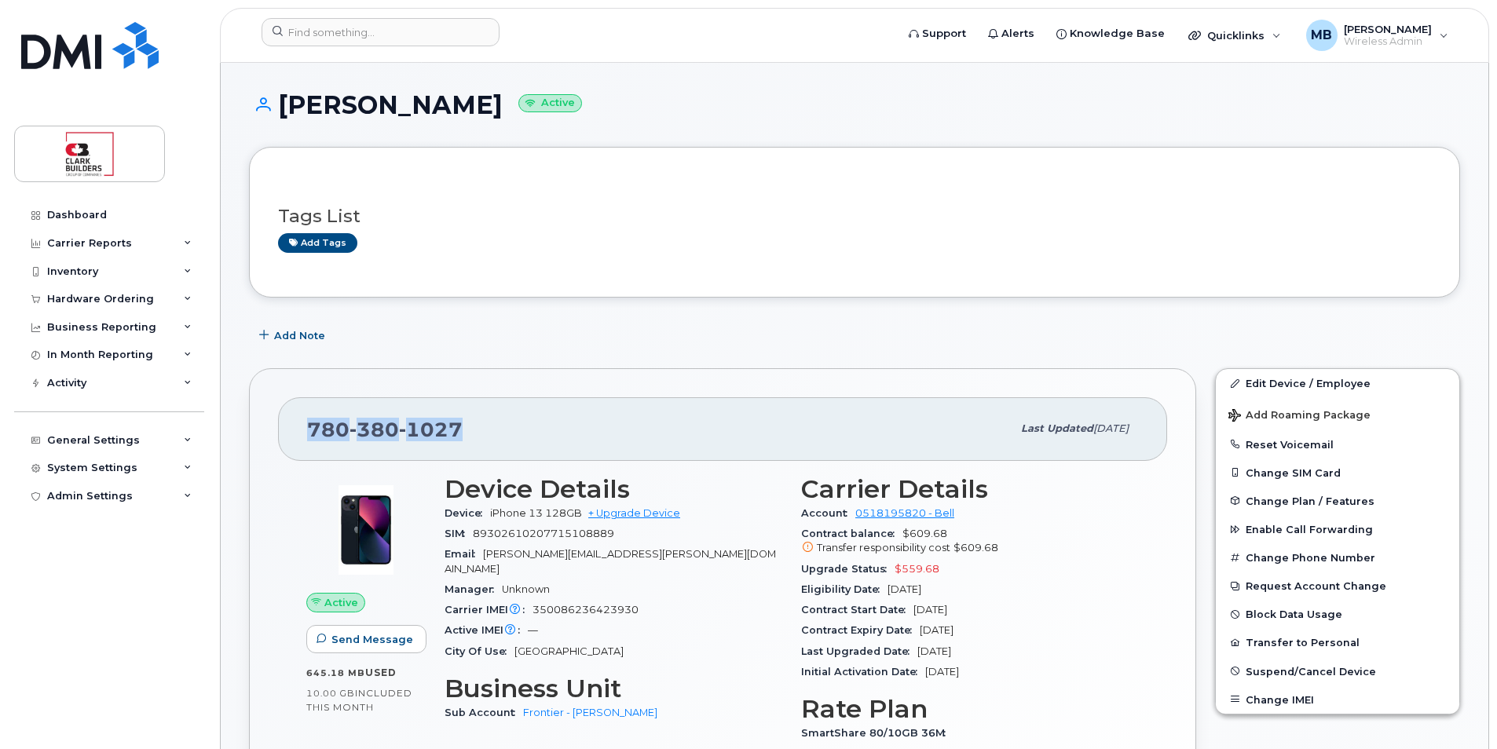
click at [513, 425] on div "[PHONE_NUMBER]" at bounding box center [659, 428] width 705 height 33
drag, startPoint x: 474, startPoint y: 426, endPoint x: 306, endPoint y: 425, distance: 168.9
click at [306, 425] on div "[PHONE_NUMBER] Last updated [DATE]" at bounding box center [722, 428] width 889 height 63
click at [503, 441] on div "[PHONE_NUMBER]" at bounding box center [659, 428] width 705 height 33
click at [498, 430] on div "[PHONE_NUMBER]" at bounding box center [659, 428] width 705 height 33
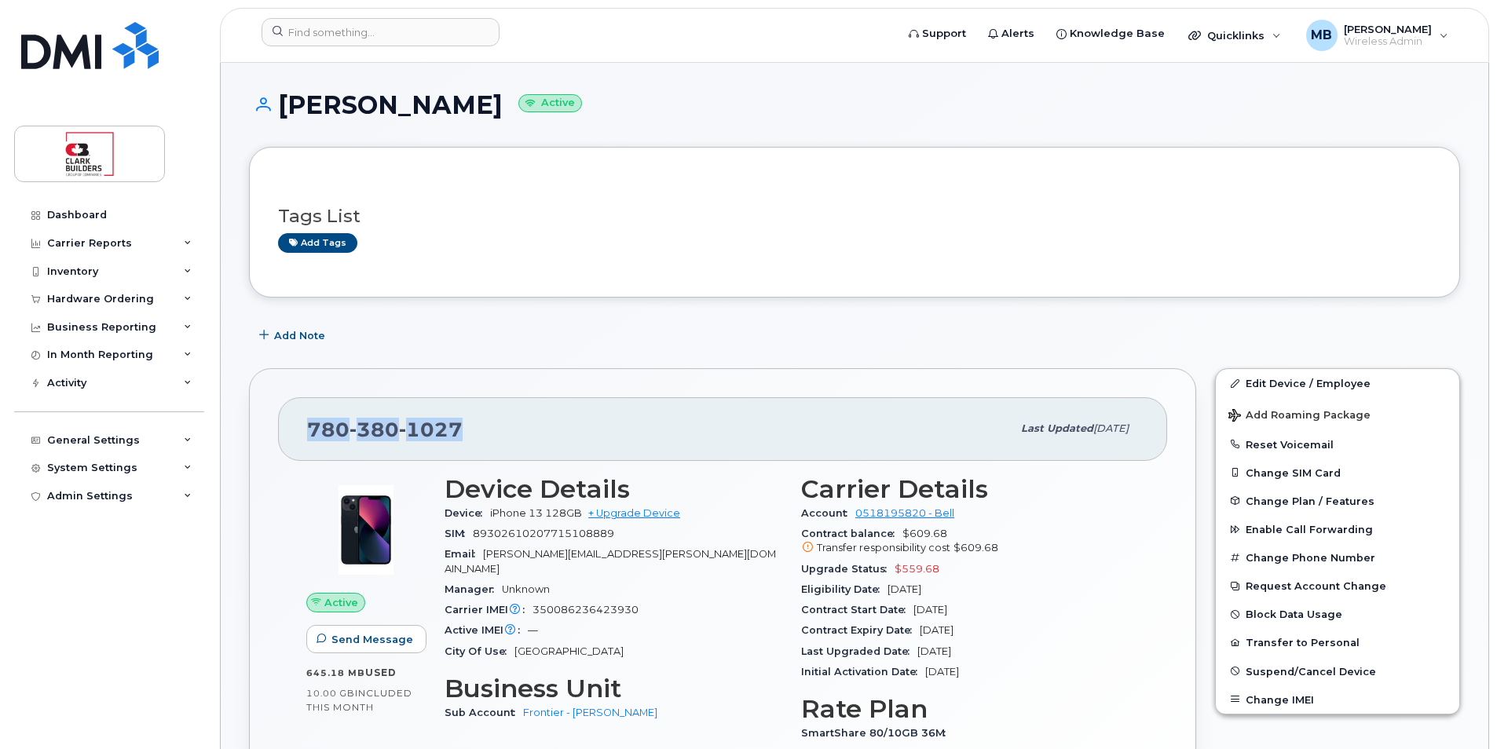
drag, startPoint x: 483, startPoint y: 426, endPoint x: 285, endPoint y: 425, distance: 197.9
click at [285, 425] on div "[PHONE_NUMBER] Last updated [DATE]" at bounding box center [722, 428] width 889 height 63
click at [504, 439] on div "[PHONE_NUMBER]" at bounding box center [659, 428] width 705 height 33
drag, startPoint x: 464, startPoint y: 429, endPoint x: 311, endPoint y: 425, distance: 153.2
click at [311, 425] on div "[PHONE_NUMBER]" at bounding box center [659, 428] width 705 height 33
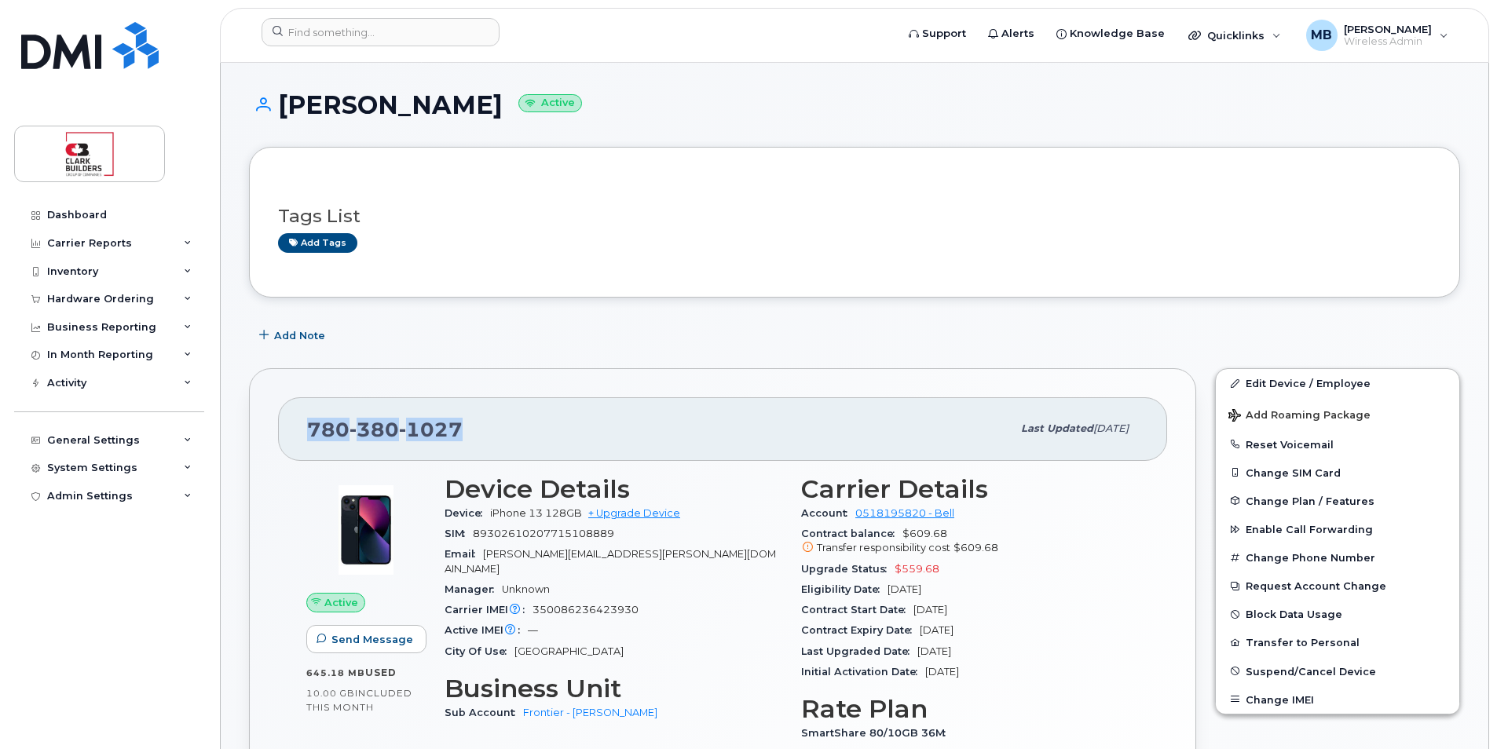
drag, startPoint x: 311, startPoint y: 425, endPoint x: 491, endPoint y: 445, distance: 181.0
click at [491, 445] on div "[PHONE_NUMBER]" at bounding box center [659, 428] width 705 height 33
drag, startPoint x: 470, startPoint y: 426, endPoint x: 313, endPoint y: 426, distance: 156.3
click at [313, 426] on div "[PHONE_NUMBER]" at bounding box center [659, 428] width 705 height 33
drag, startPoint x: 313, startPoint y: 426, endPoint x: 489, endPoint y: 434, distance: 175.3
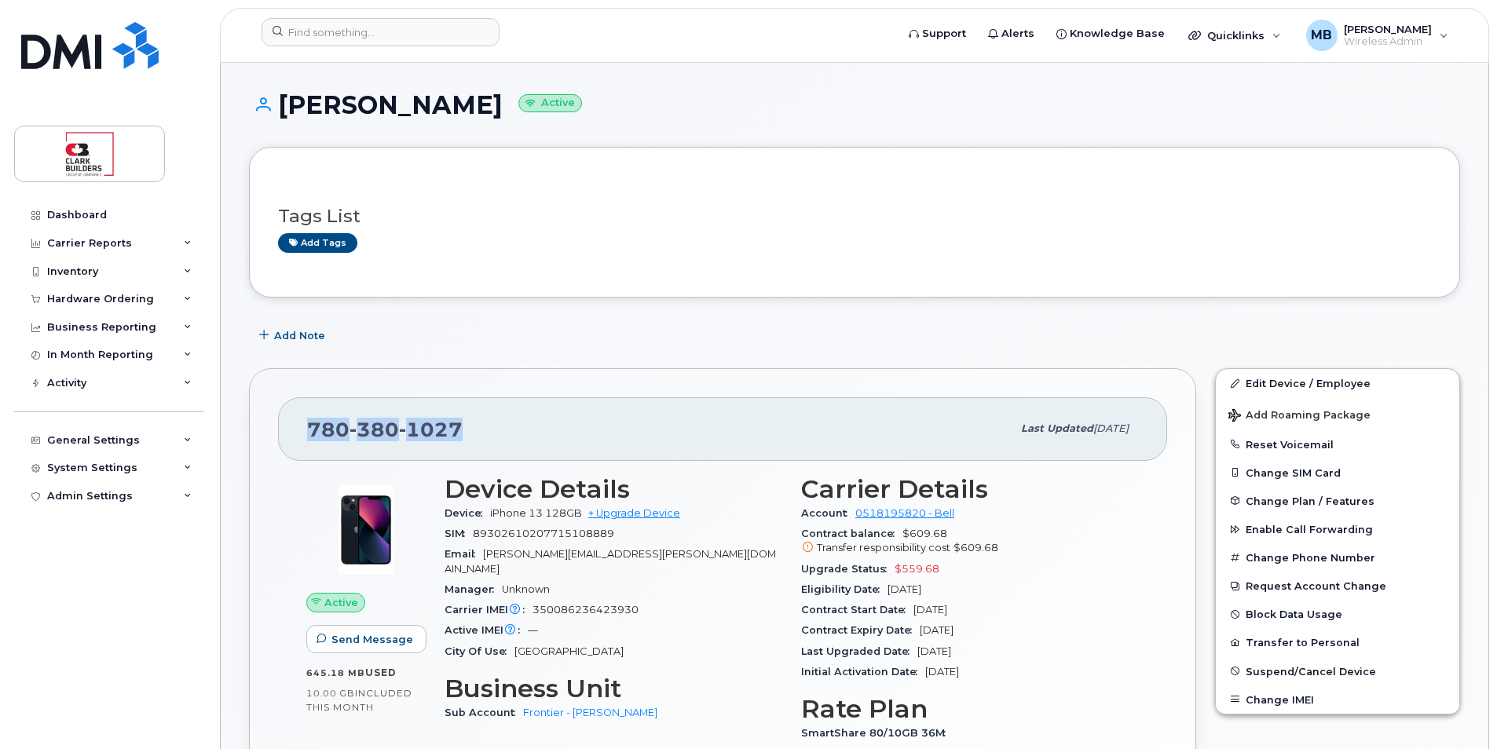
click at [489, 434] on div "[PHONE_NUMBER]" at bounding box center [659, 428] width 705 height 33
drag, startPoint x: 468, startPoint y: 430, endPoint x: 306, endPoint y: 429, distance: 161.8
click at [306, 429] on div "[PHONE_NUMBER] Last updated [DATE]" at bounding box center [722, 428] width 889 height 63
drag, startPoint x: 306, startPoint y: 429, endPoint x: 481, endPoint y: 439, distance: 175.4
click at [481, 439] on div "[PHONE_NUMBER]" at bounding box center [659, 428] width 705 height 33
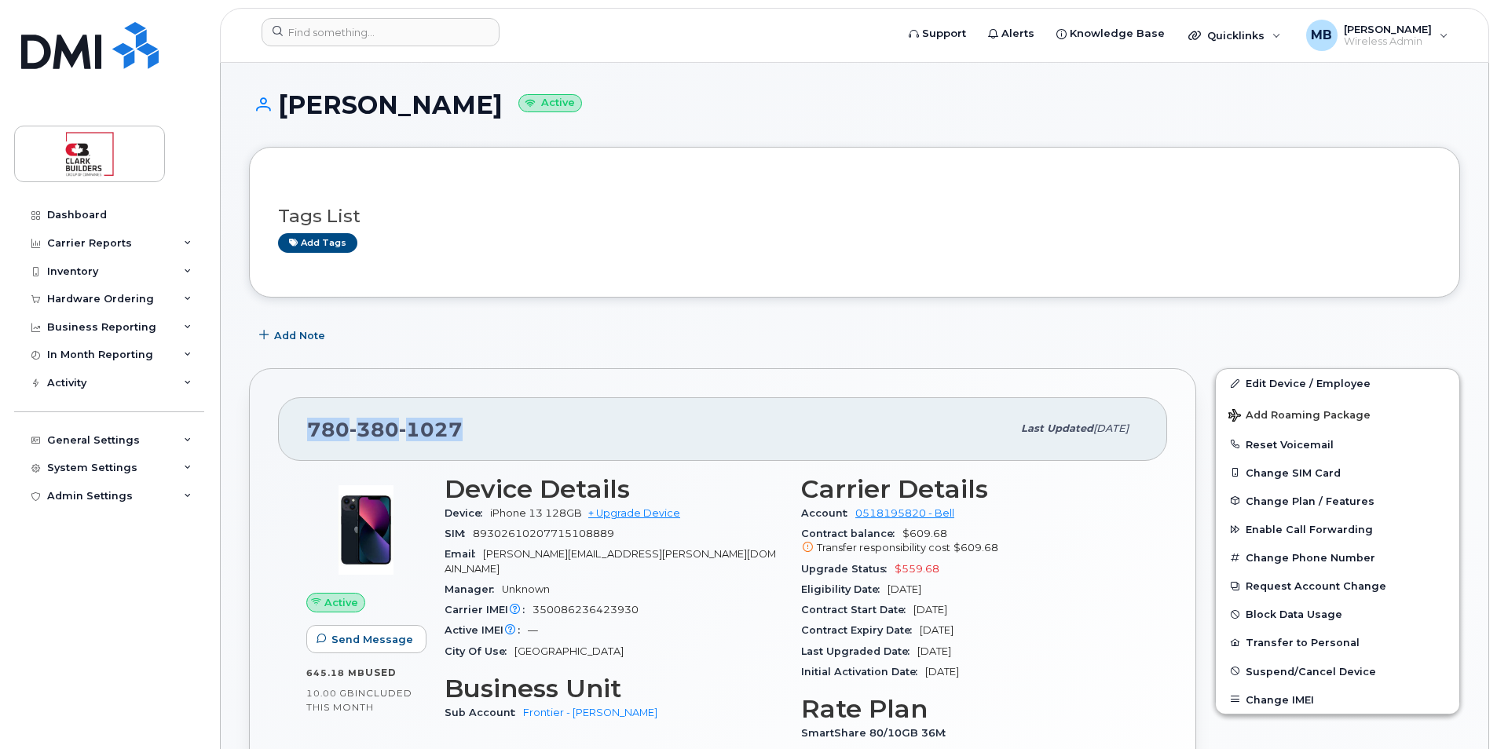
drag, startPoint x: 466, startPoint y: 426, endPoint x: 307, endPoint y: 421, distance: 158.7
click at [307, 421] on div "[PHONE_NUMBER]" at bounding box center [659, 428] width 705 height 33
drag, startPoint x: 307, startPoint y: 421, endPoint x: 481, endPoint y: 426, distance: 174.4
click at [481, 426] on div "[PHONE_NUMBER]" at bounding box center [659, 428] width 705 height 33
drag, startPoint x: 458, startPoint y: 426, endPoint x: 302, endPoint y: 426, distance: 155.5
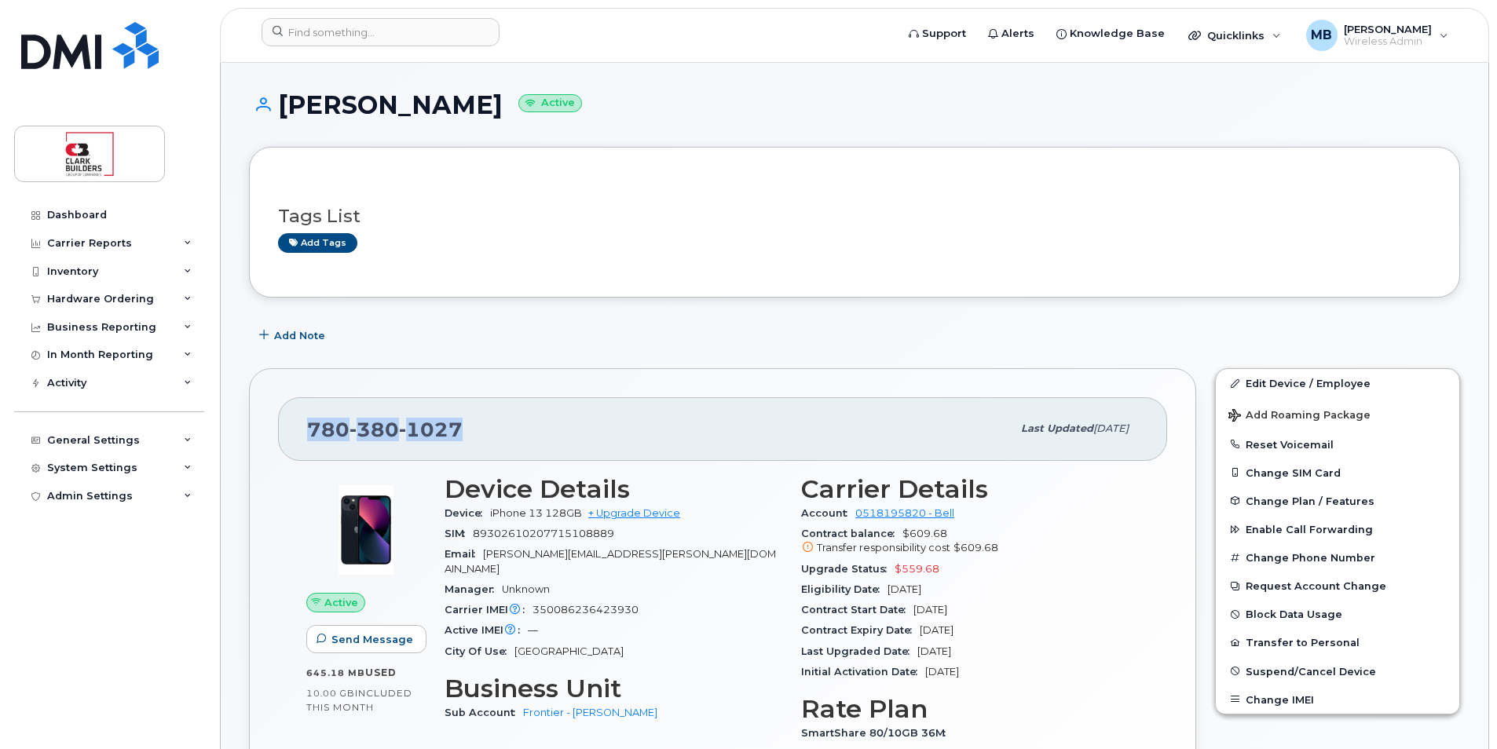
click at [302, 426] on div "[PHONE_NUMBER] Last updated [DATE]" at bounding box center [722, 428] width 889 height 63
drag, startPoint x: 302, startPoint y: 426, endPoint x: 485, endPoint y: 429, distance: 183.0
click at [485, 429] on div "[PHONE_NUMBER]" at bounding box center [659, 428] width 705 height 33
drag, startPoint x: 463, startPoint y: 429, endPoint x: 306, endPoint y: 426, distance: 157.9
click at [309, 426] on div "[PHONE_NUMBER]" at bounding box center [659, 428] width 705 height 33
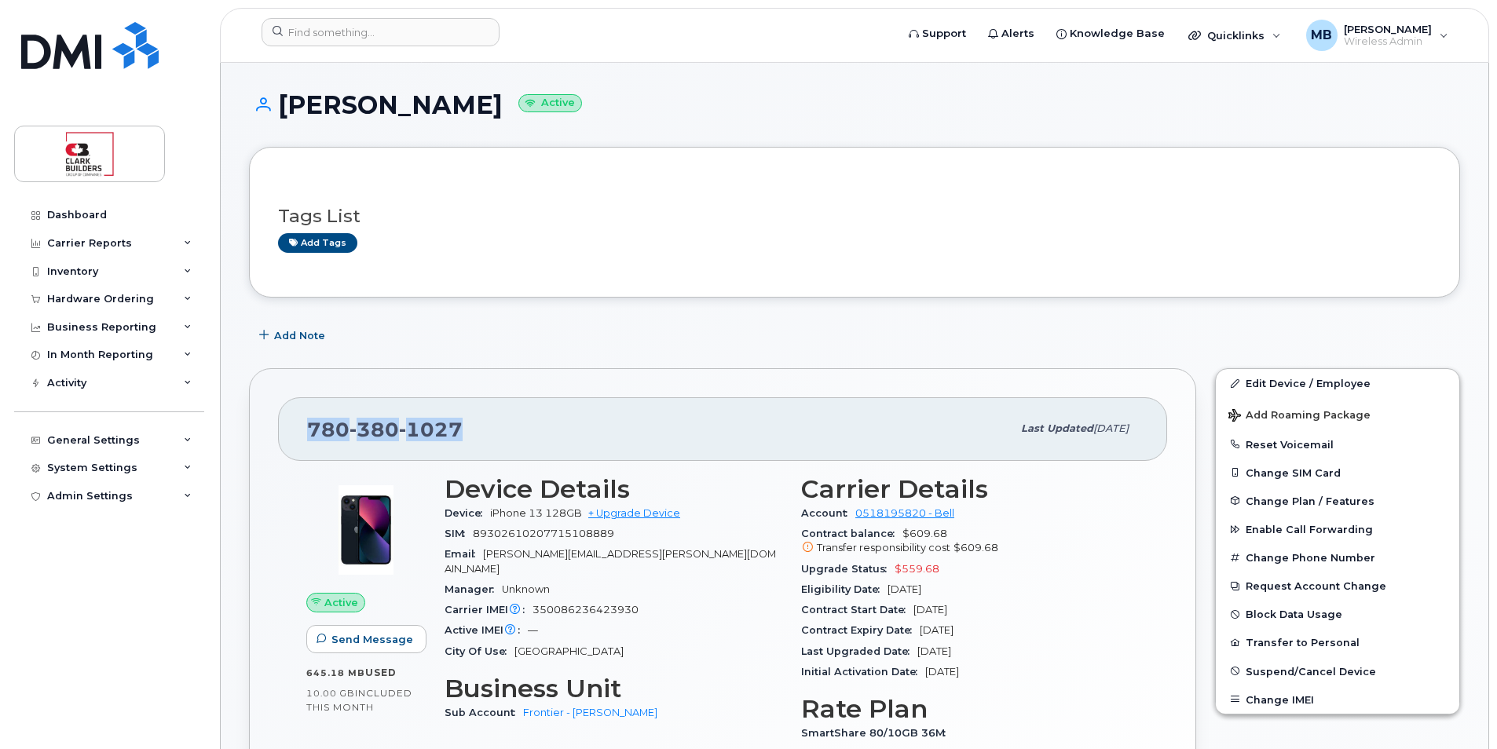
click at [306, 426] on div "[PHONE_NUMBER] Last updated [DATE]" at bounding box center [722, 428] width 889 height 63
click at [509, 426] on div "[PHONE_NUMBER]" at bounding box center [659, 428] width 705 height 33
click at [335, 92] on h1 "[PERSON_NAME] Active" at bounding box center [854, 104] width 1211 height 27
